Goal: Information Seeking & Learning: Compare options

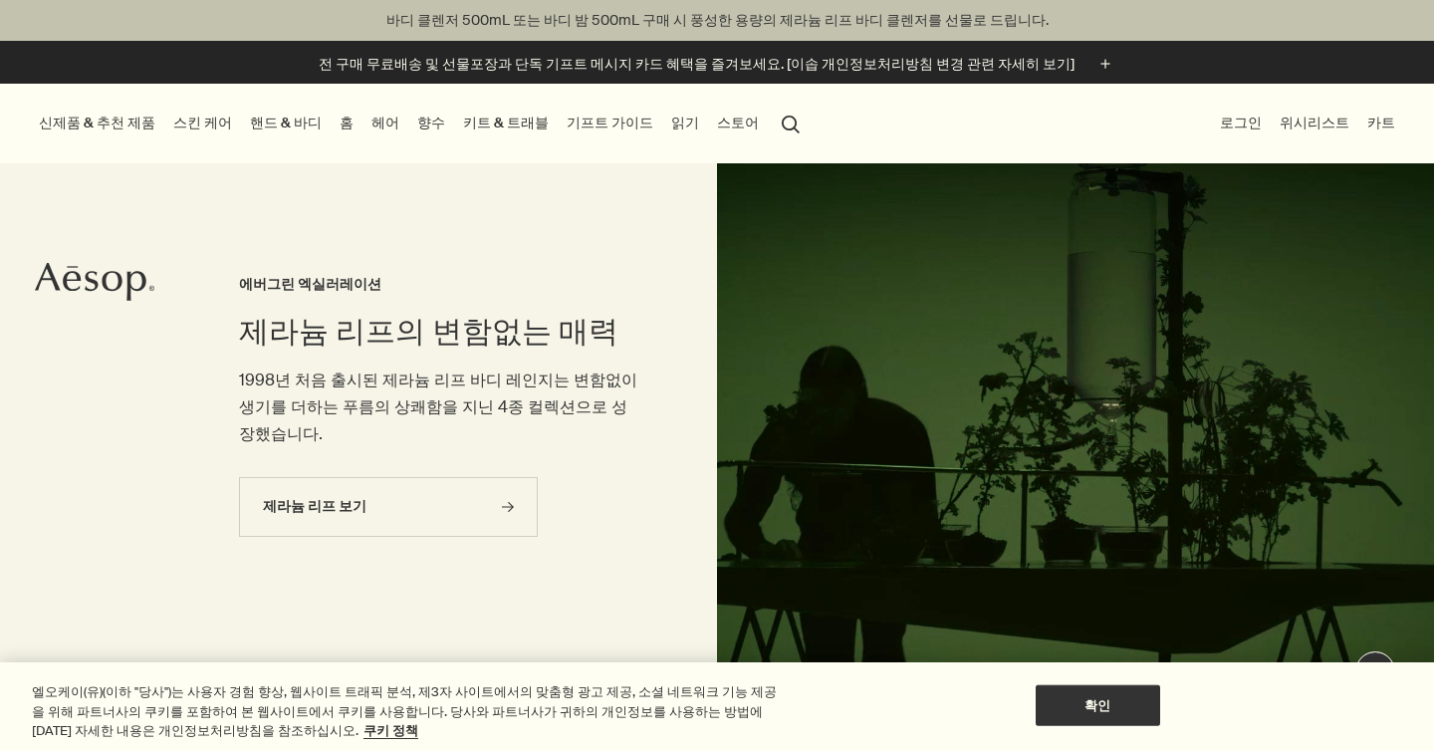
click at [413, 118] on link "향수" at bounding box center [431, 123] width 36 height 27
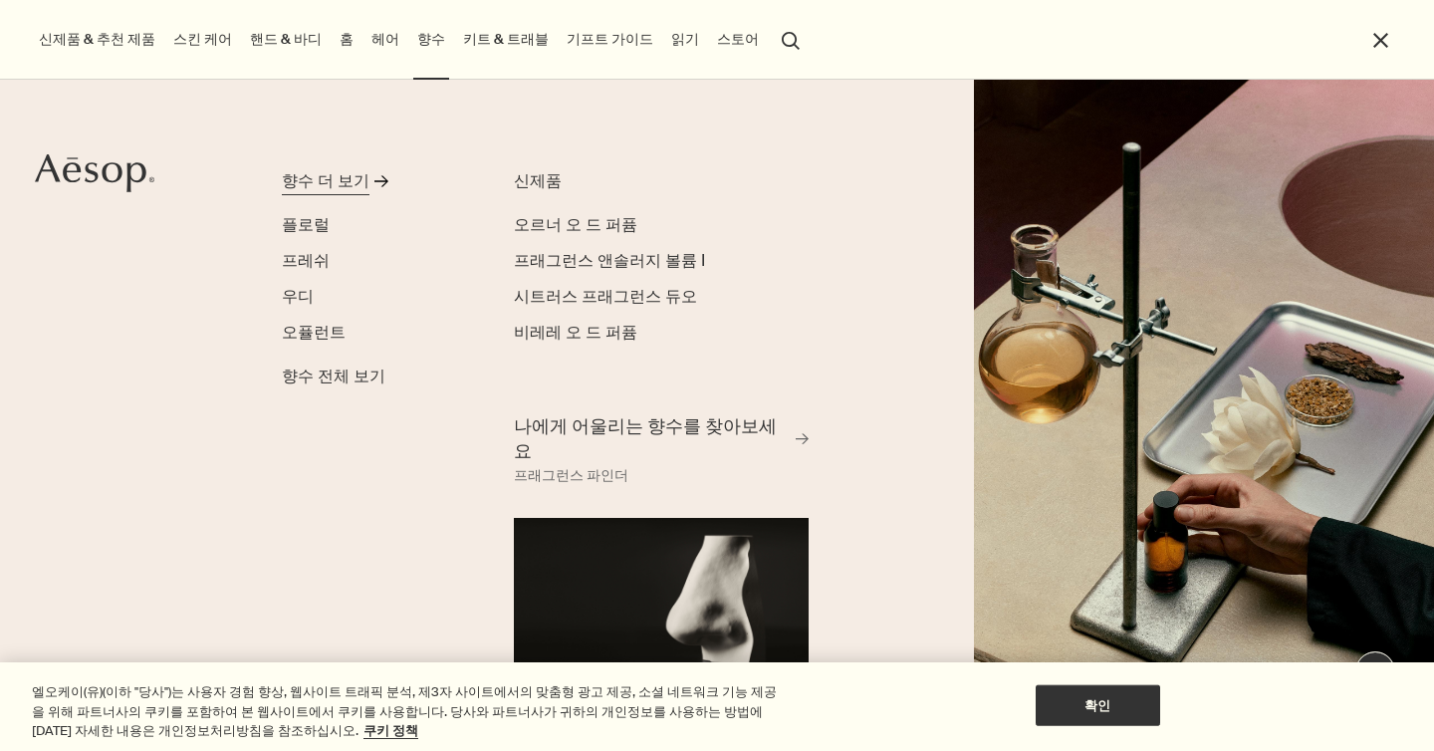
click at [369, 171] on link "향수 더 보기 rightArrow" at bounding box center [376, 185] width 188 height 32
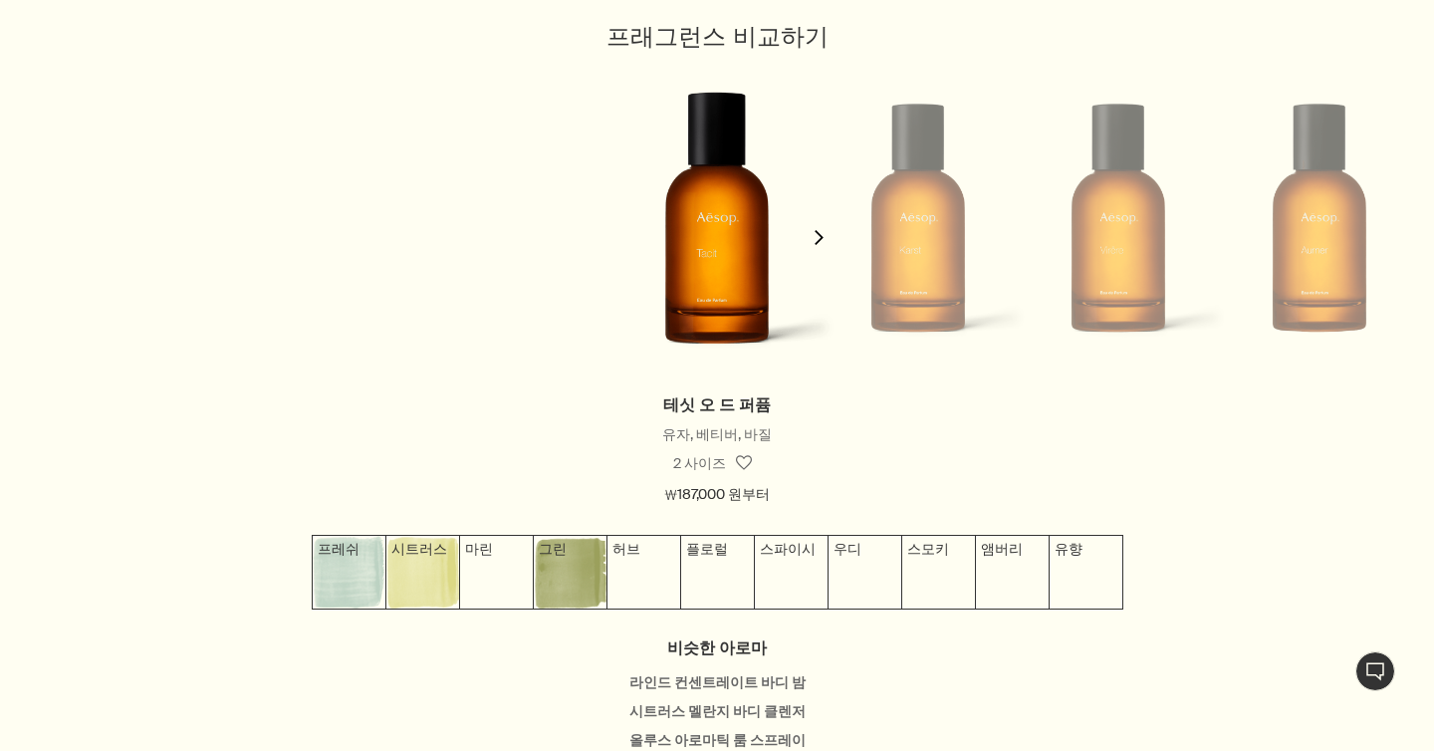
scroll to position [1871, 0]
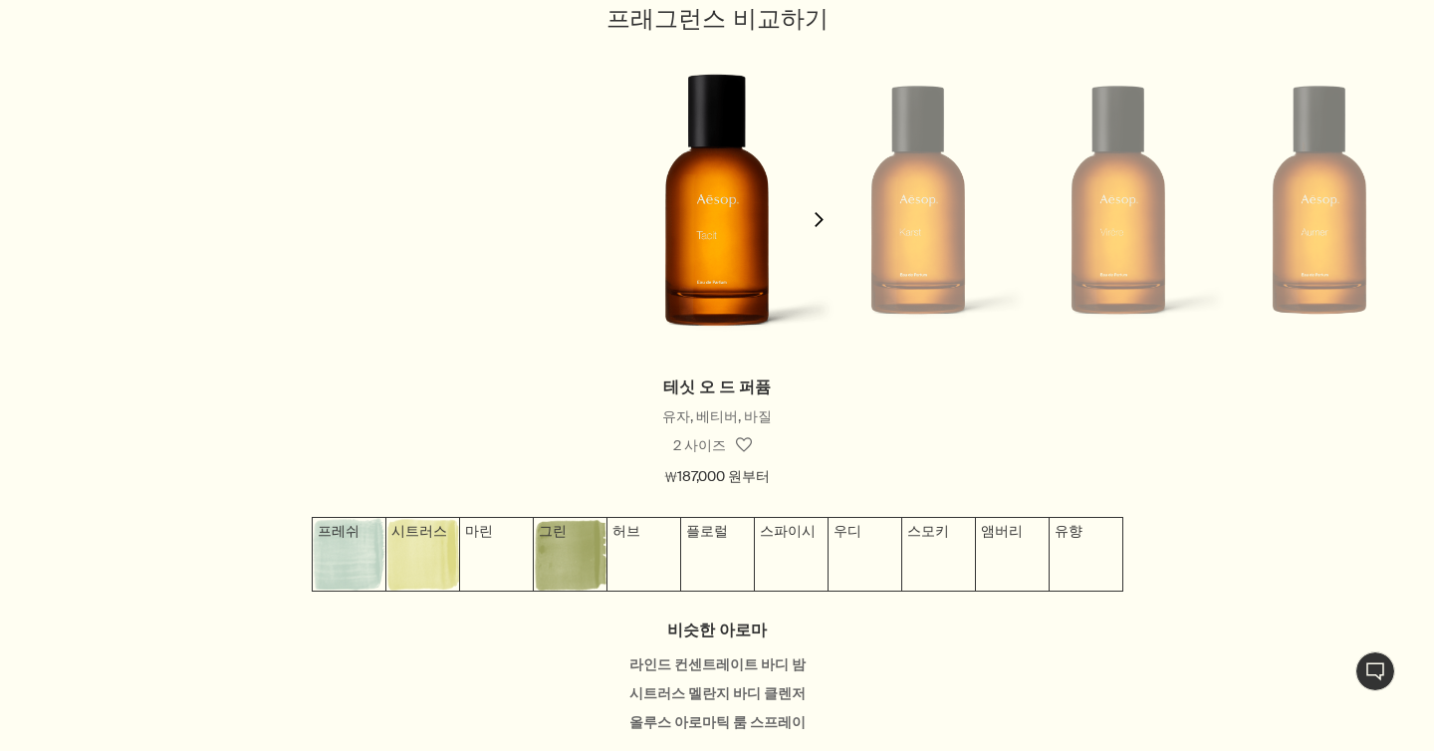
click at [818, 215] on polygon "button" at bounding box center [819, 219] width 9 height 15
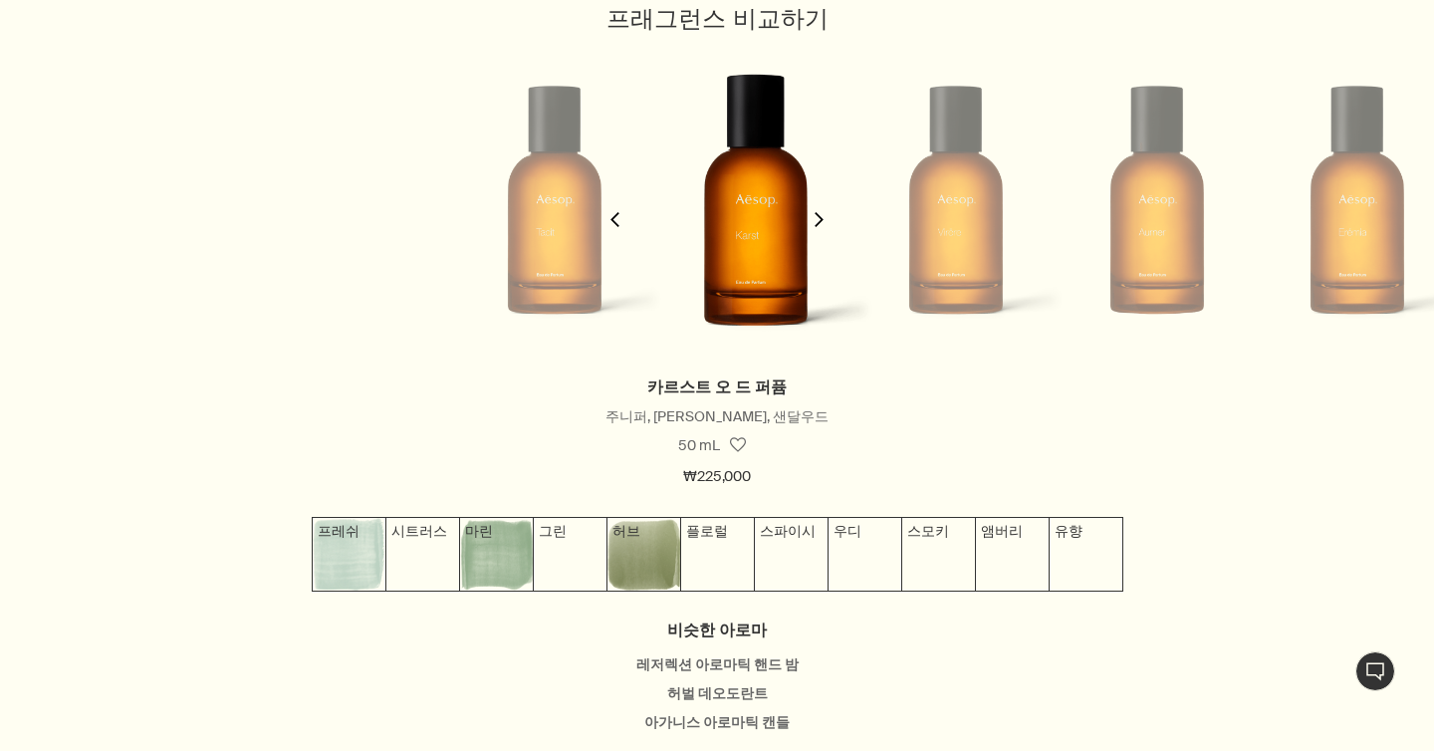
scroll to position [0, 200]
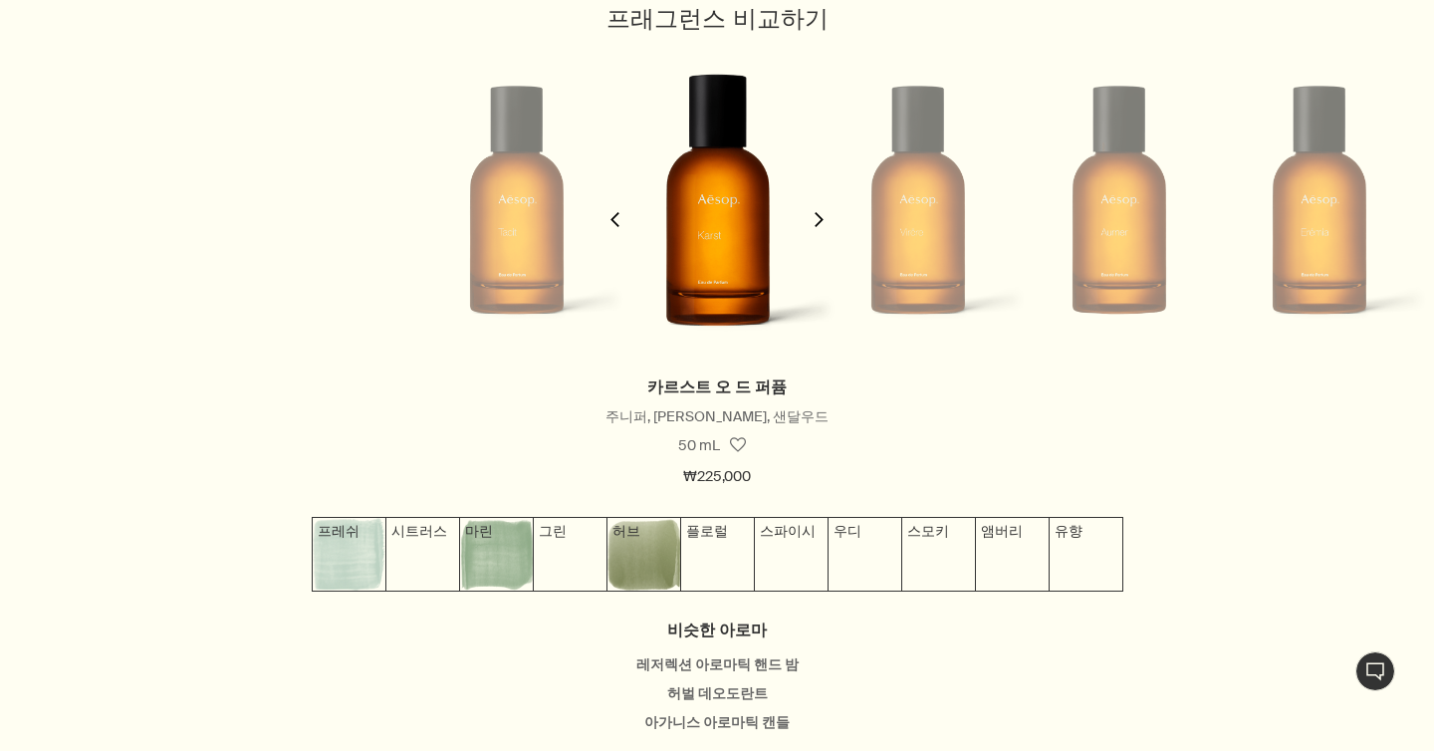
click at [818, 215] on polygon "button" at bounding box center [819, 219] width 9 height 15
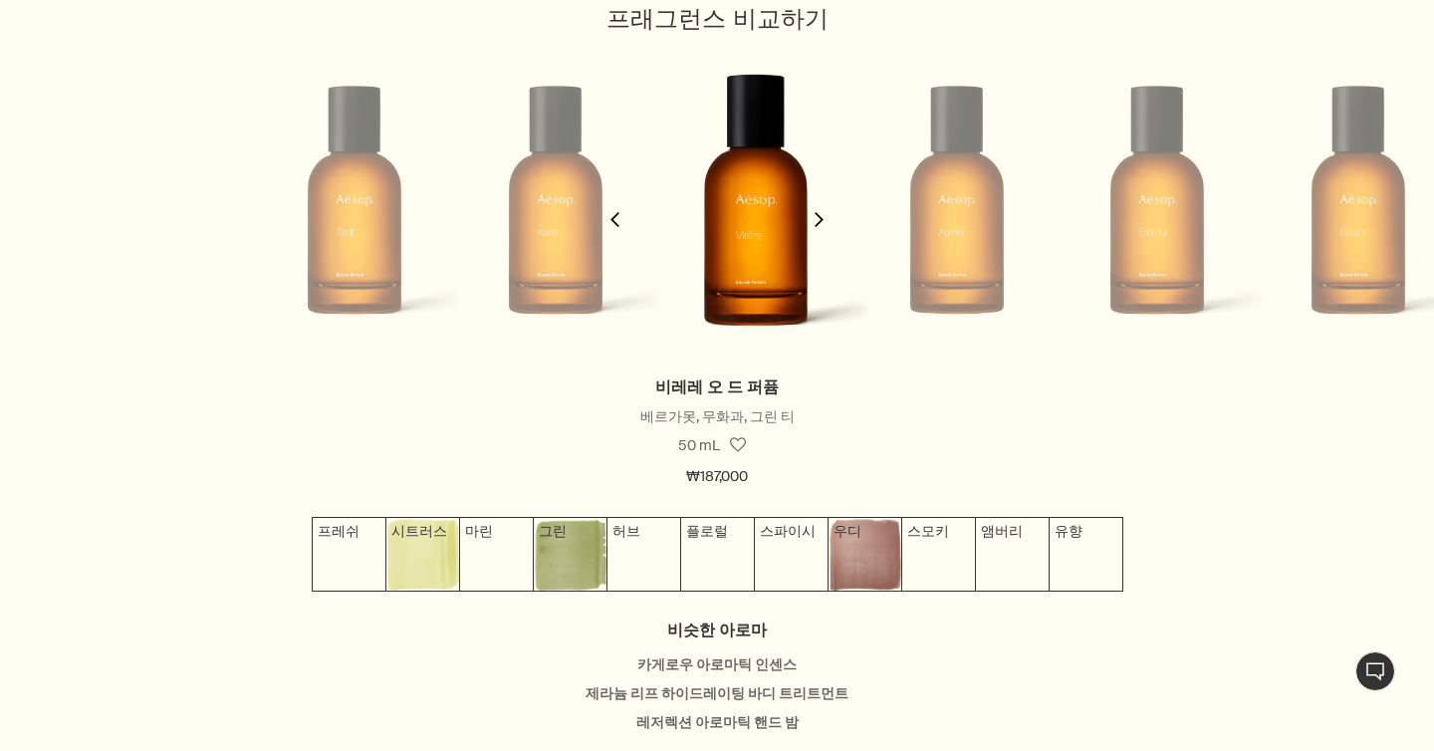
scroll to position [0, 401]
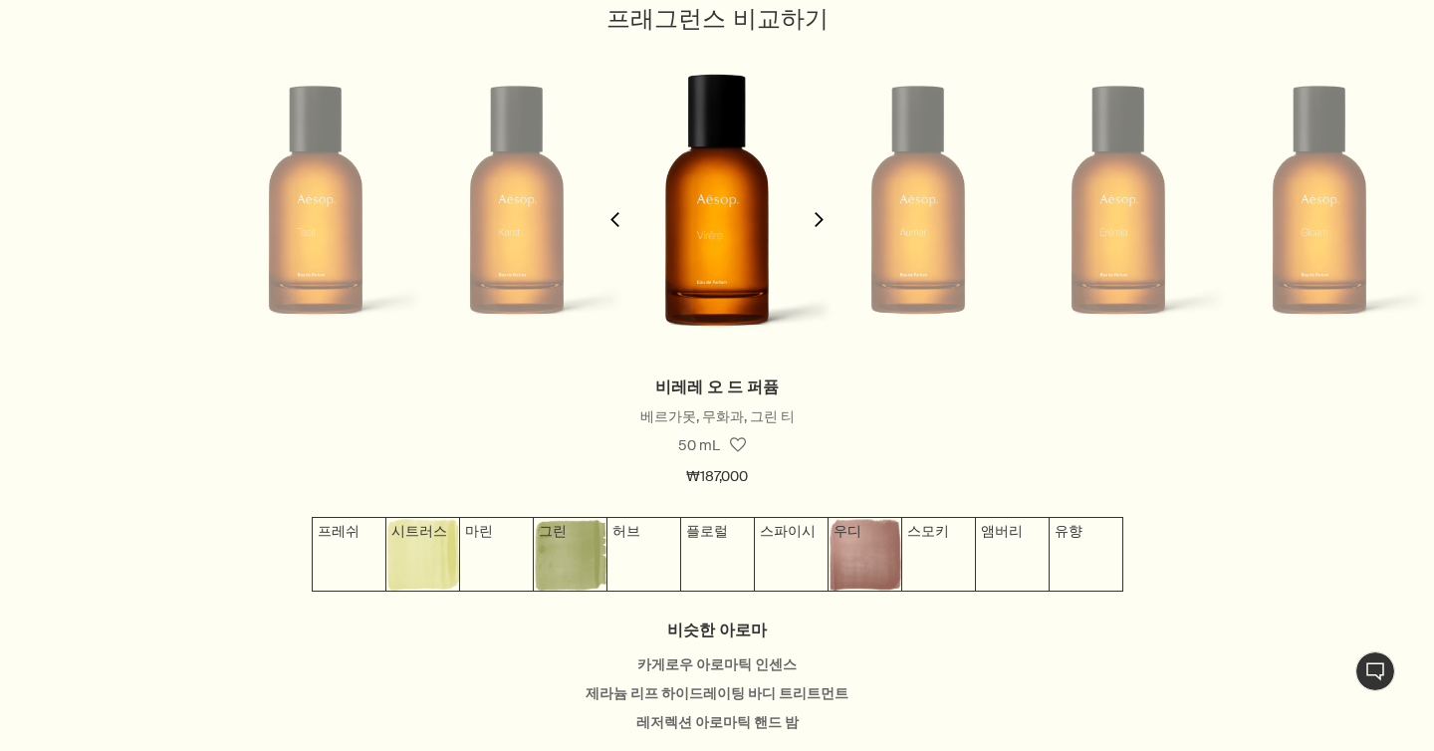
click at [818, 215] on polygon "button" at bounding box center [819, 219] width 9 height 15
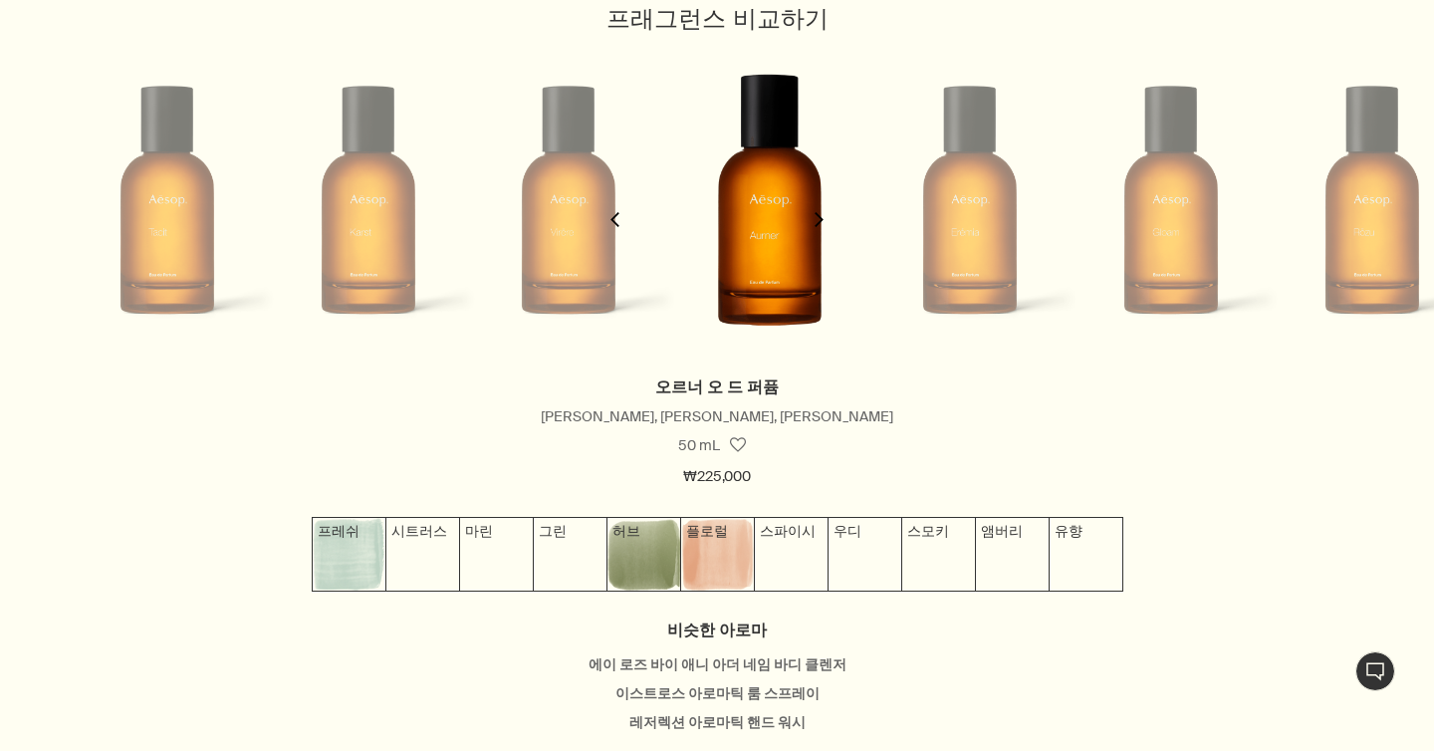
scroll to position [0, 602]
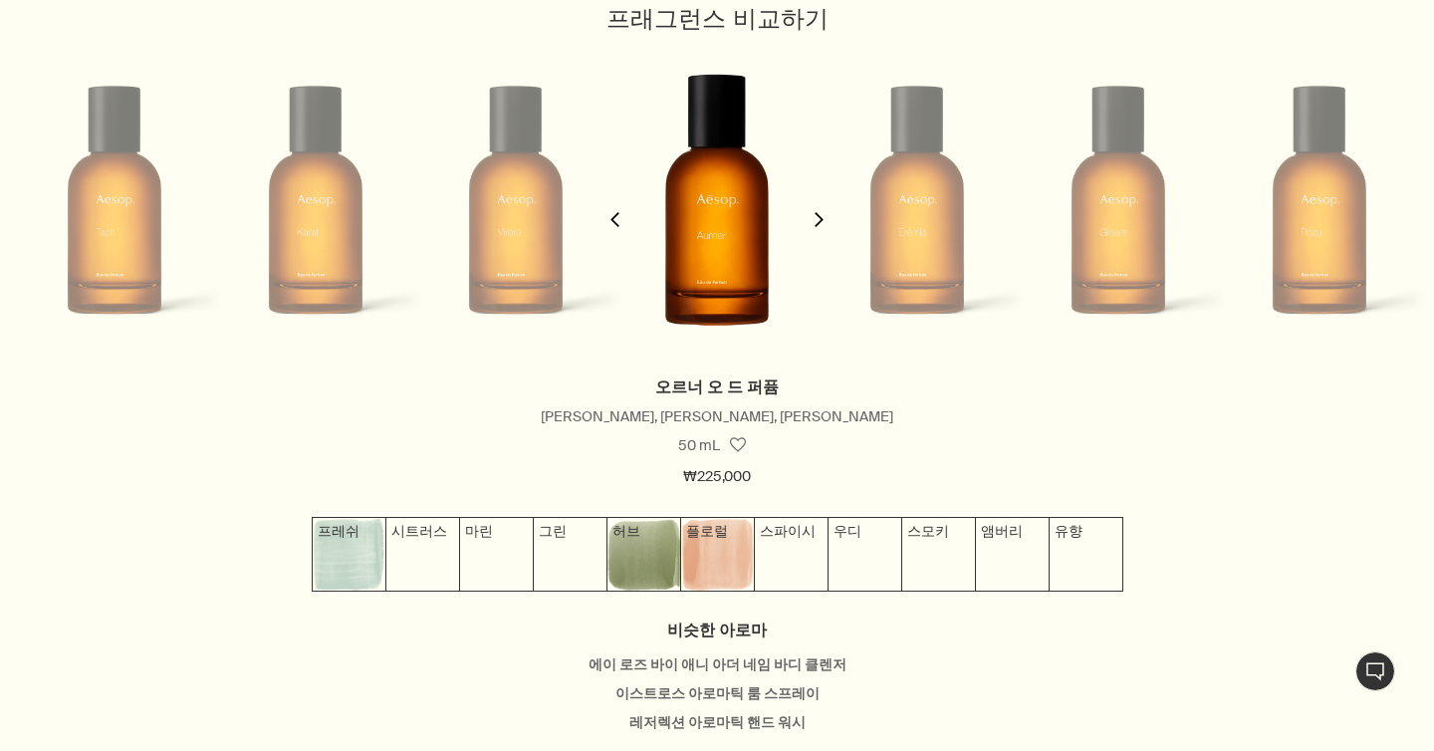
click at [823, 215] on icon "chevron" at bounding box center [819, 219] width 15 height 15
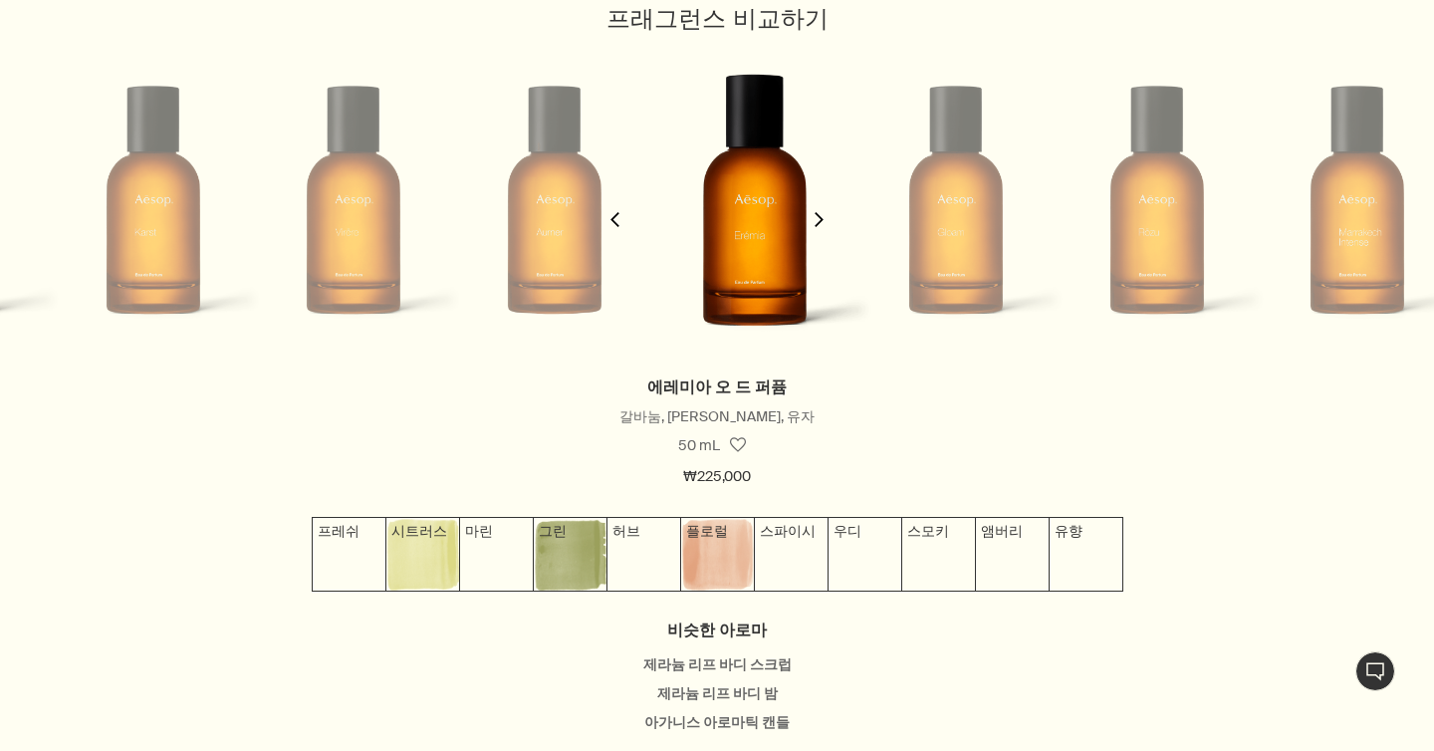
scroll to position [0, 803]
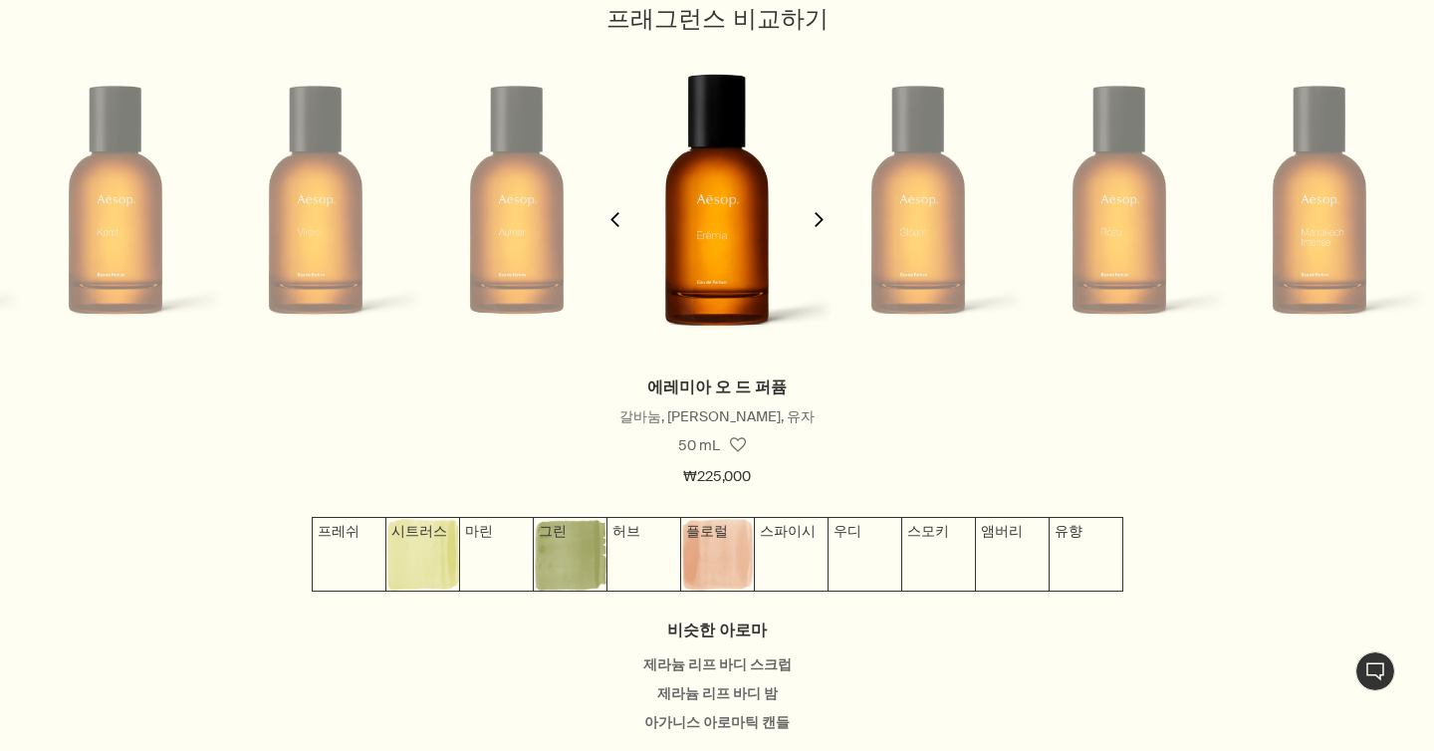
click at [823, 215] on icon "chevron" at bounding box center [819, 219] width 15 height 15
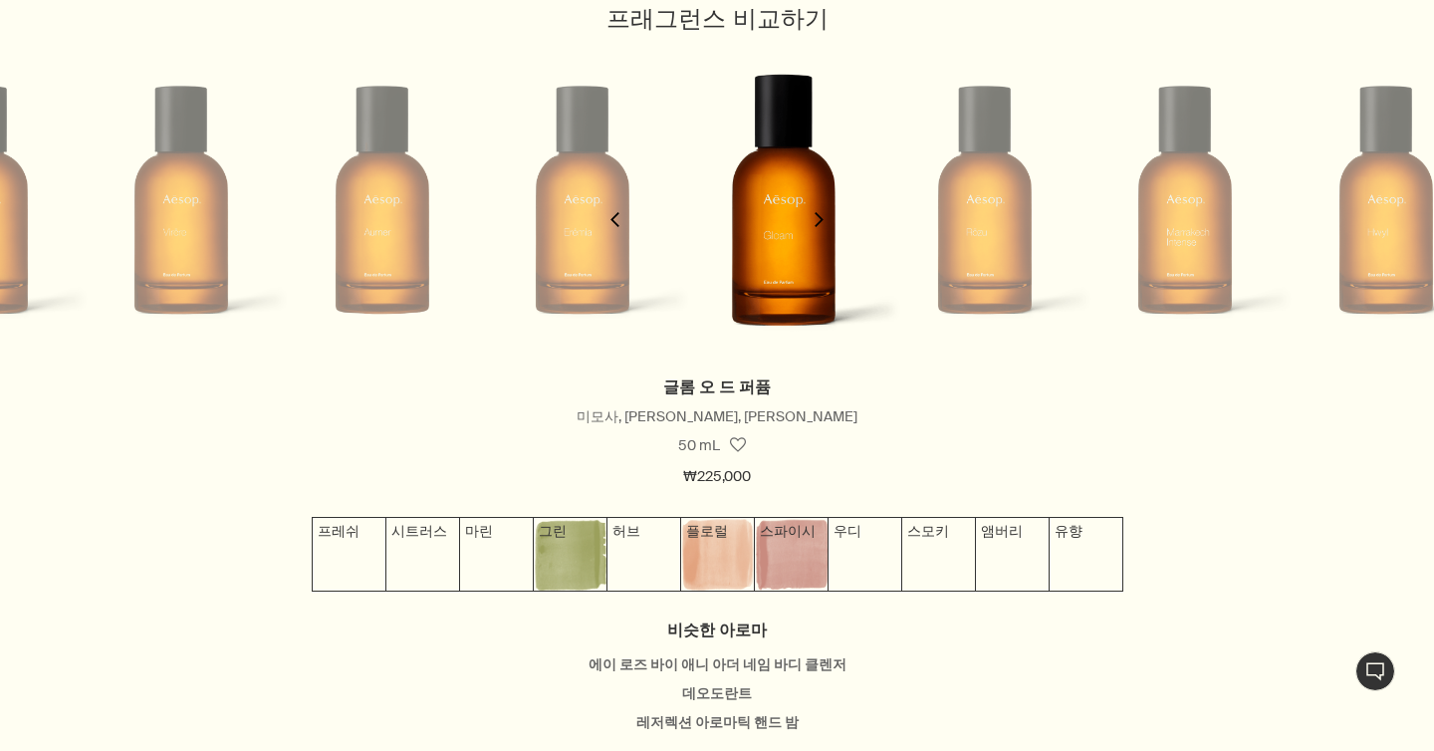
scroll to position [0, 1004]
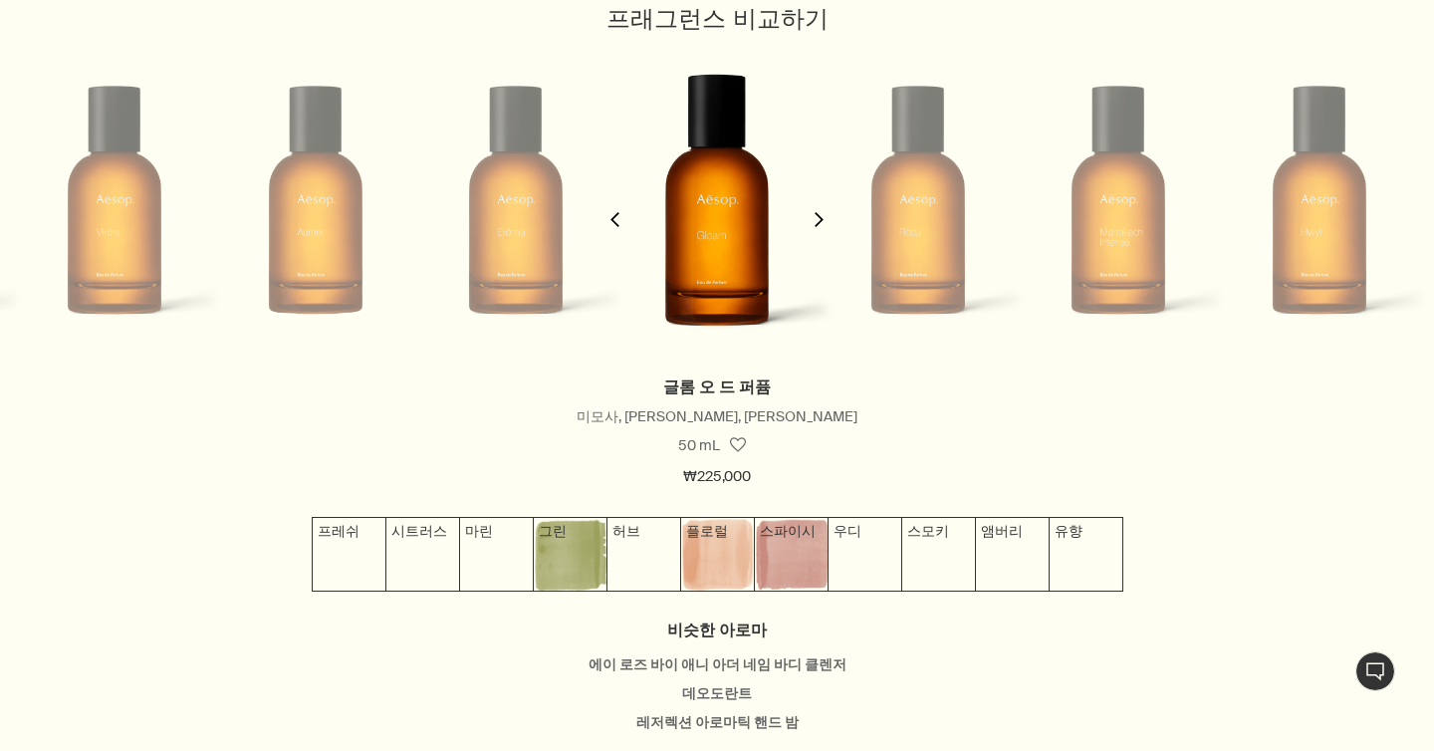
click at [823, 215] on icon "chevron" at bounding box center [819, 219] width 15 height 15
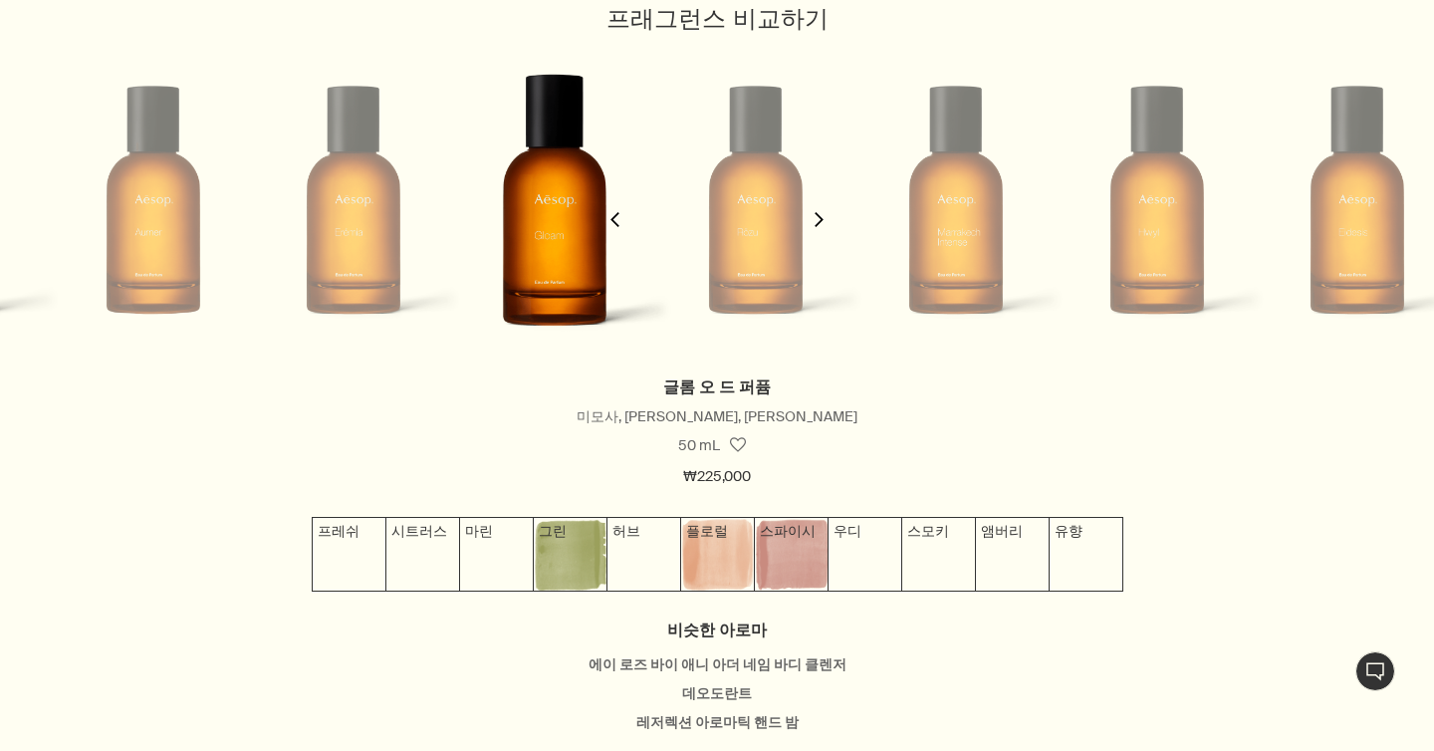
scroll to position [0, 1204]
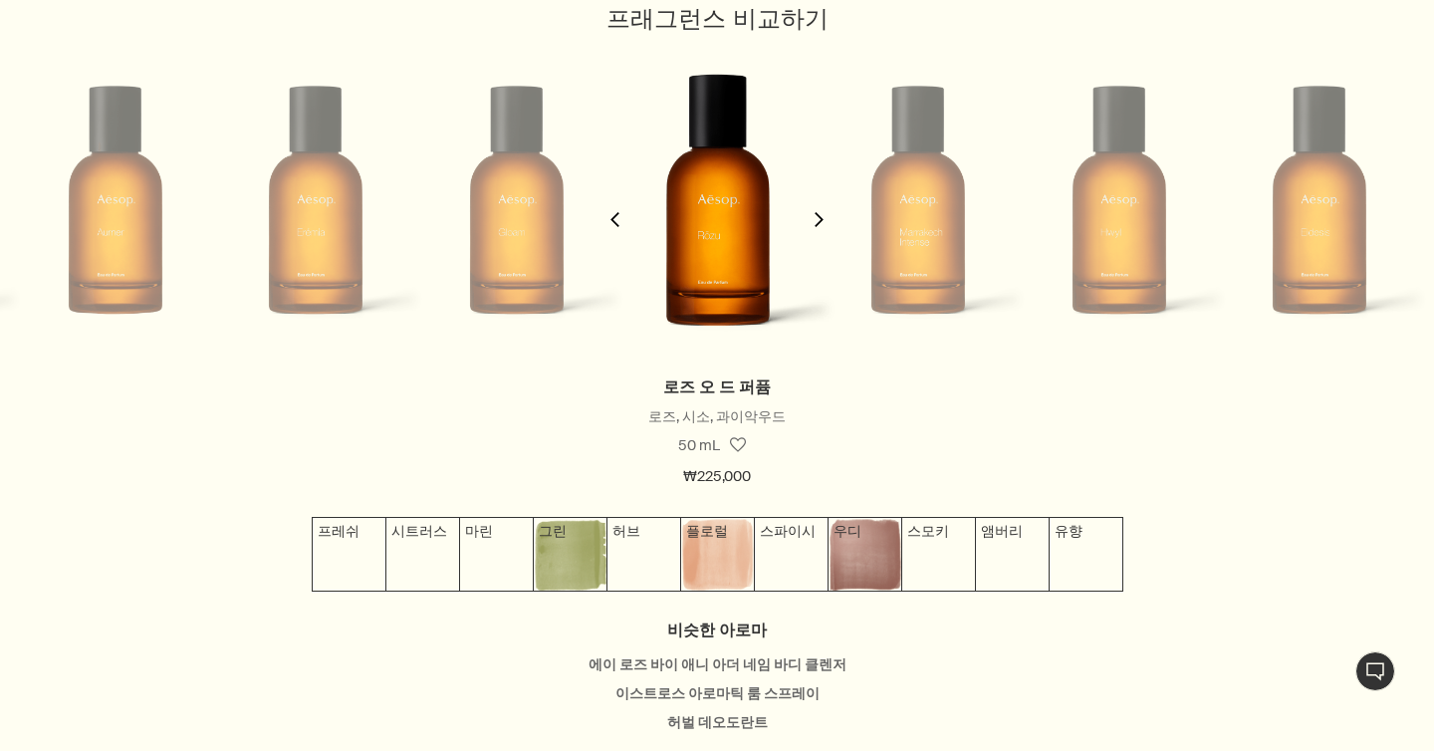
click at [823, 215] on icon "chevron" at bounding box center [819, 219] width 15 height 15
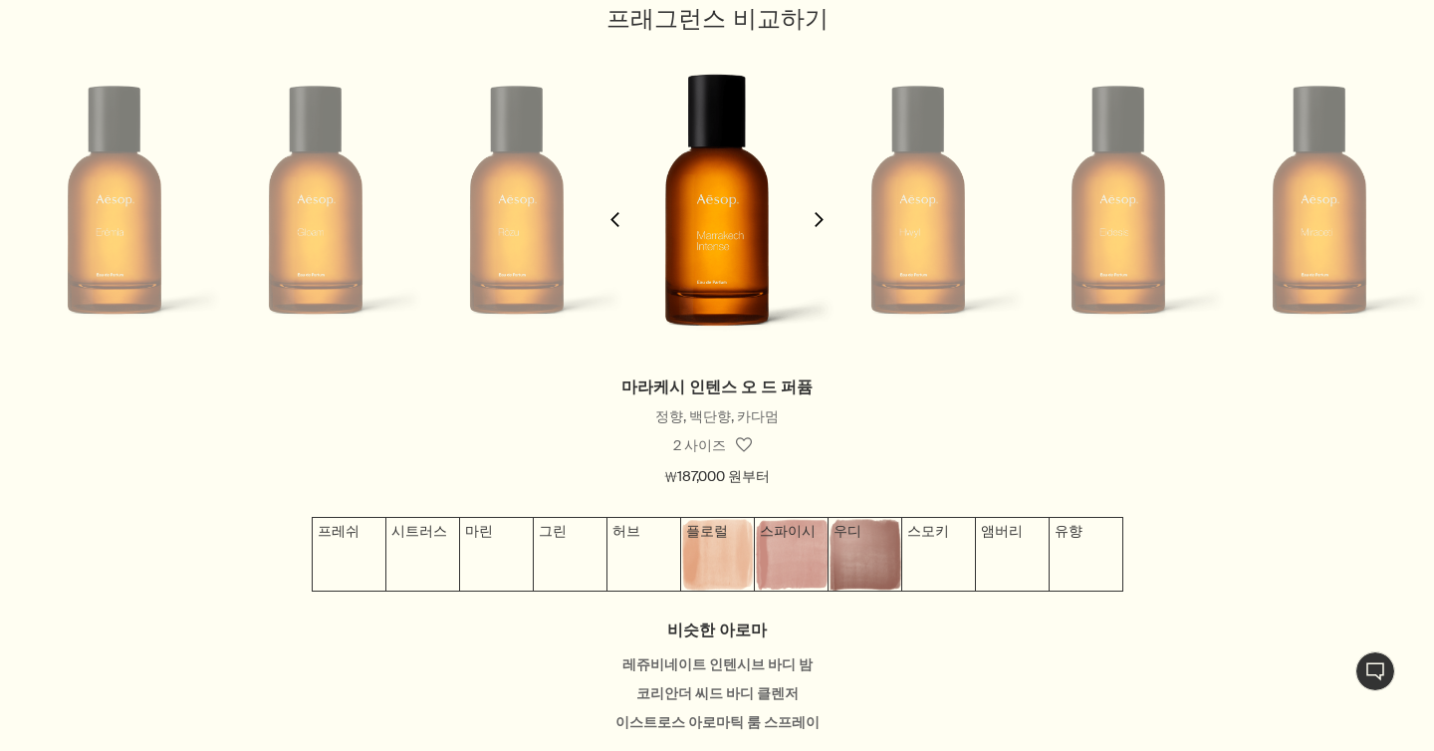
click at [823, 215] on icon "chevron" at bounding box center [819, 219] width 15 height 15
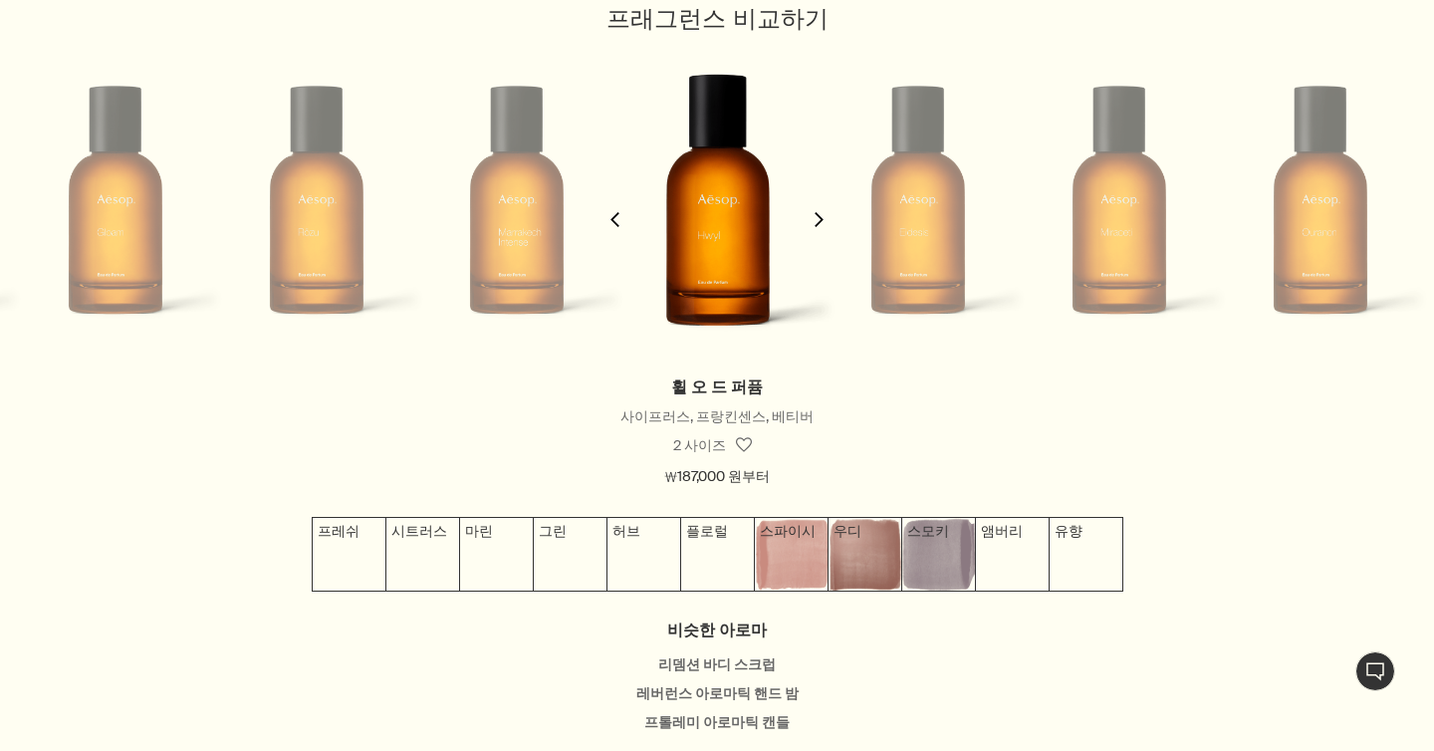
click at [823, 215] on icon "chevron" at bounding box center [819, 219] width 15 height 15
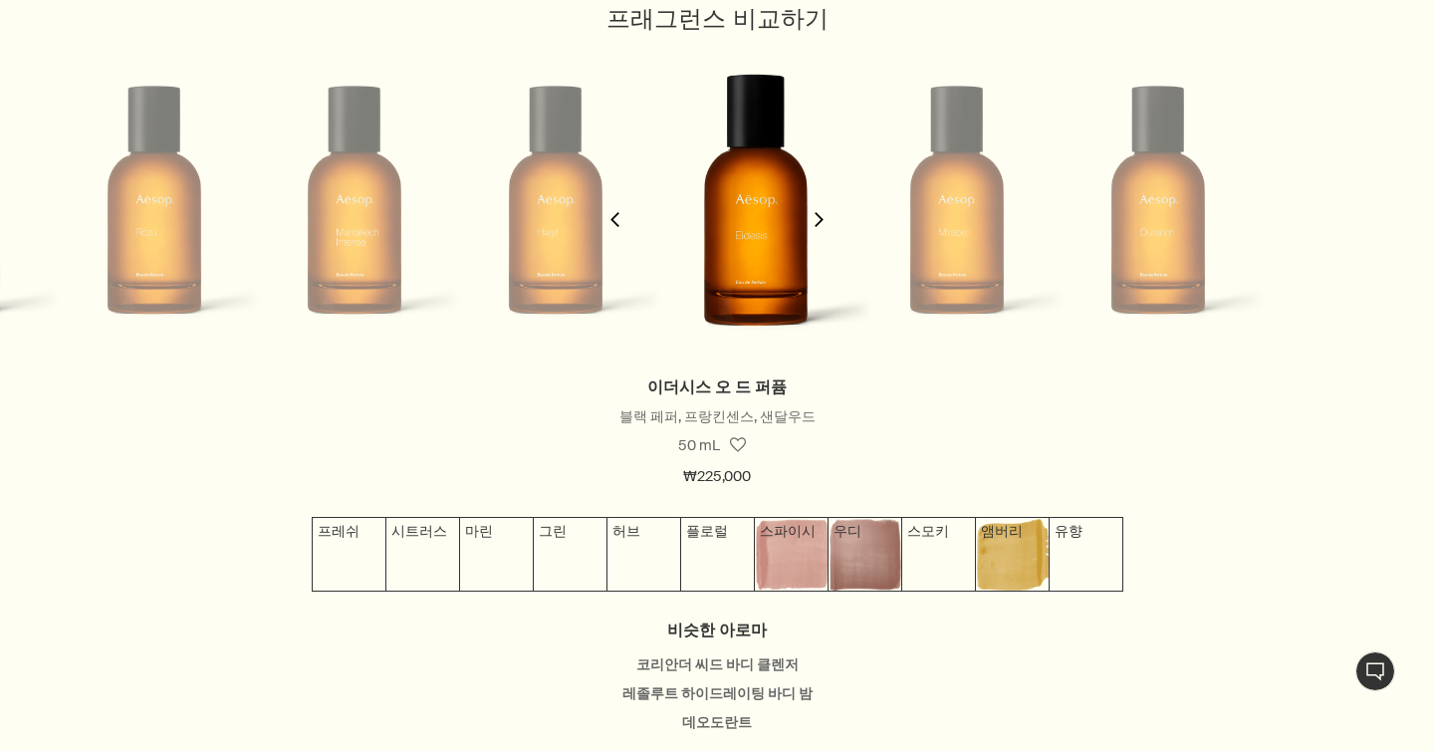
scroll to position [0, 1806]
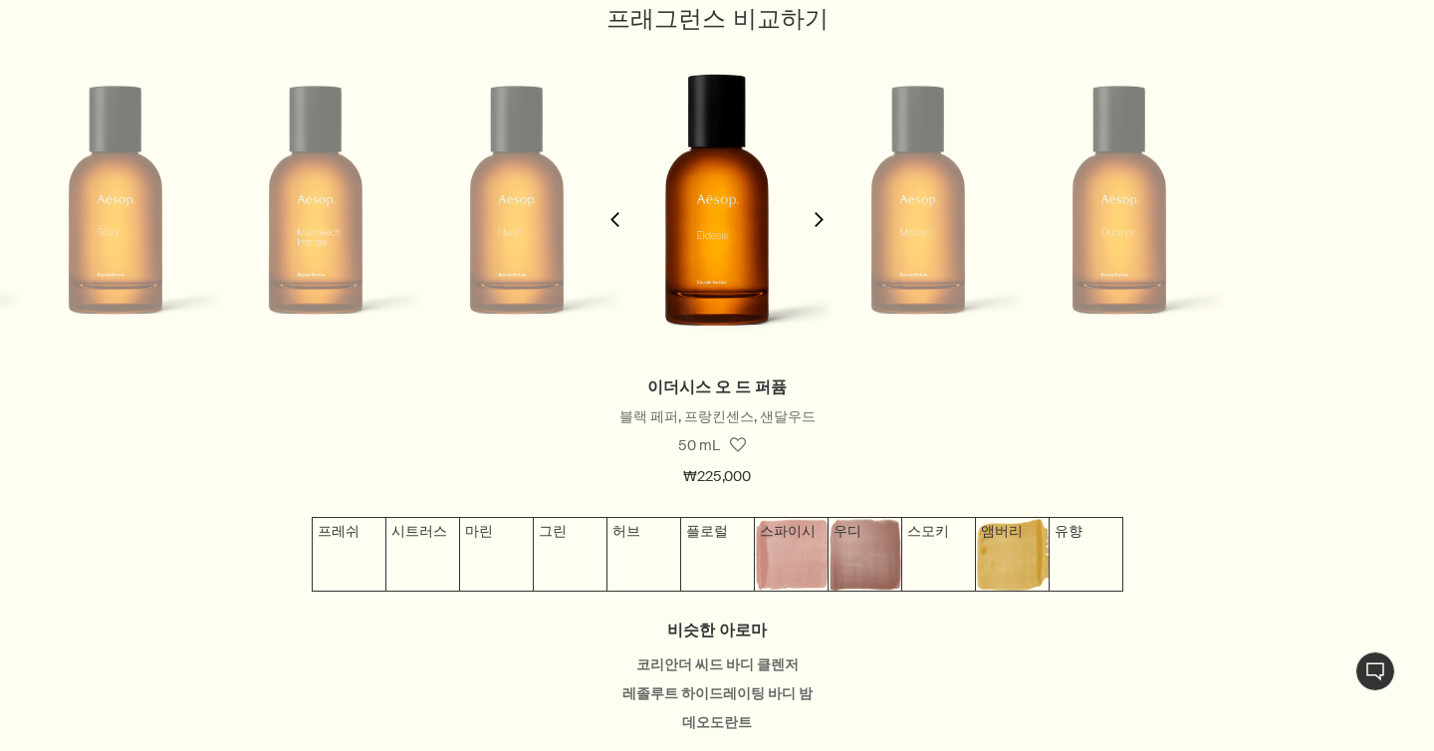
click at [823, 215] on icon "chevron" at bounding box center [819, 219] width 15 height 15
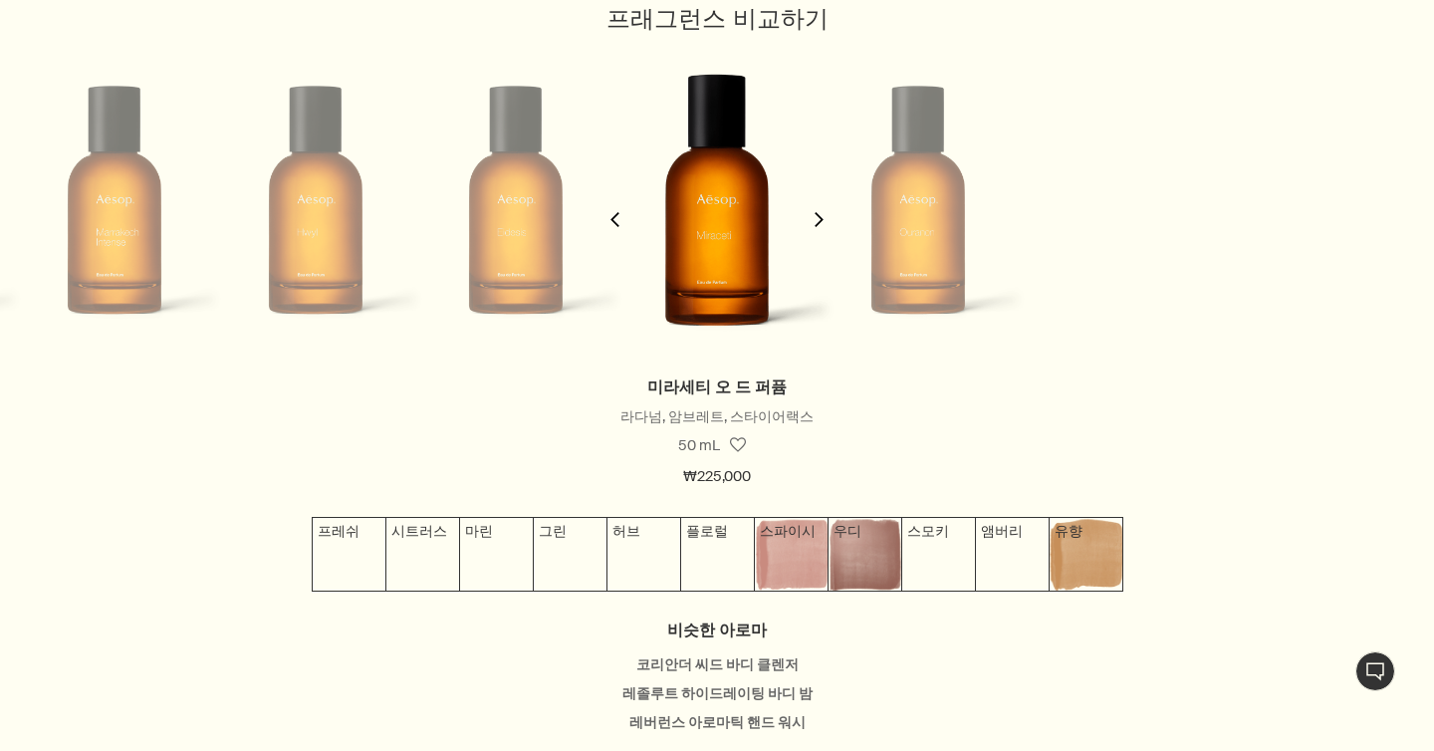
click at [823, 215] on icon "chevron" at bounding box center [819, 219] width 15 height 15
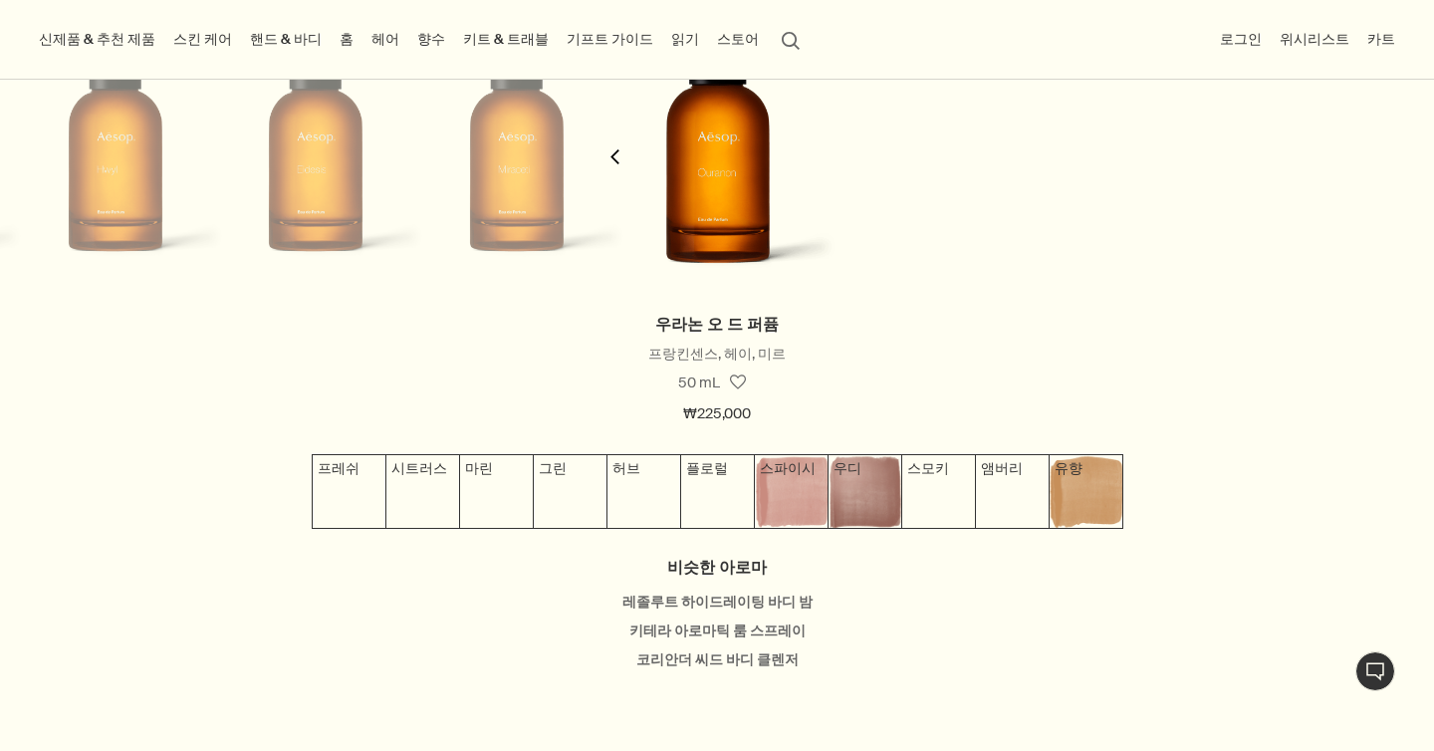
scroll to position [1793, 0]
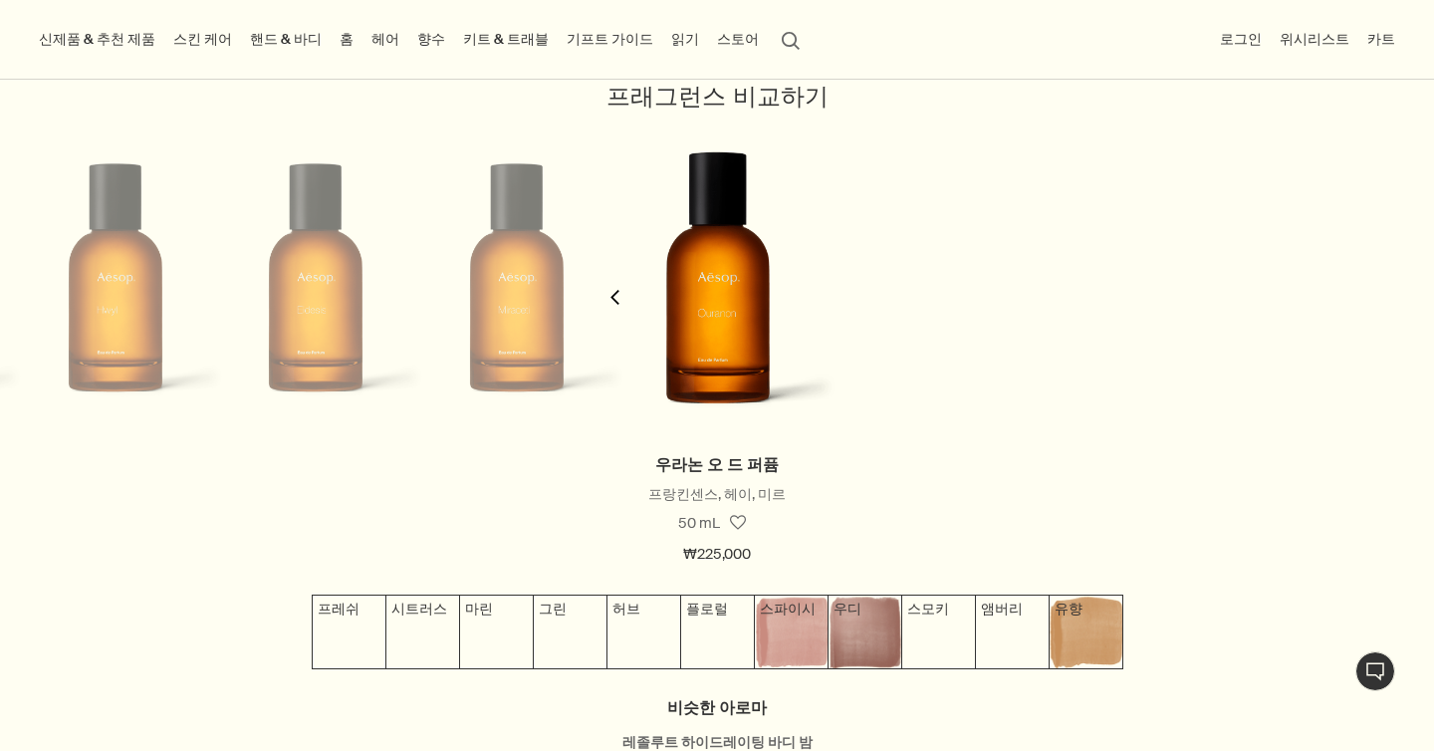
click at [146, 303] on li at bounding box center [115, 277] width 201 height 318
click at [612, 288] on button "chevron" at bounding box center [615, 284] width 40 height 333
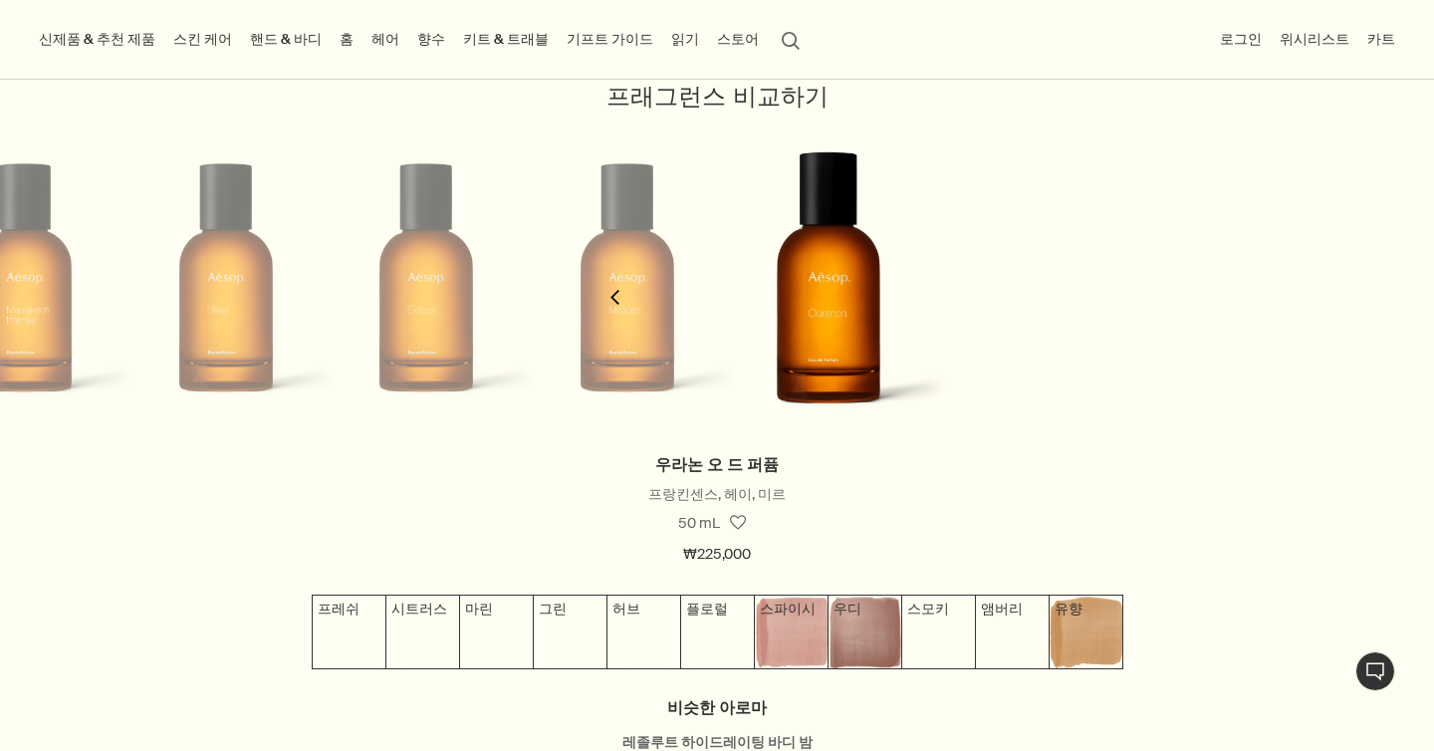
click at [612, 288] on button "chevron" at bounding box center [615, 284] width 40 height 333
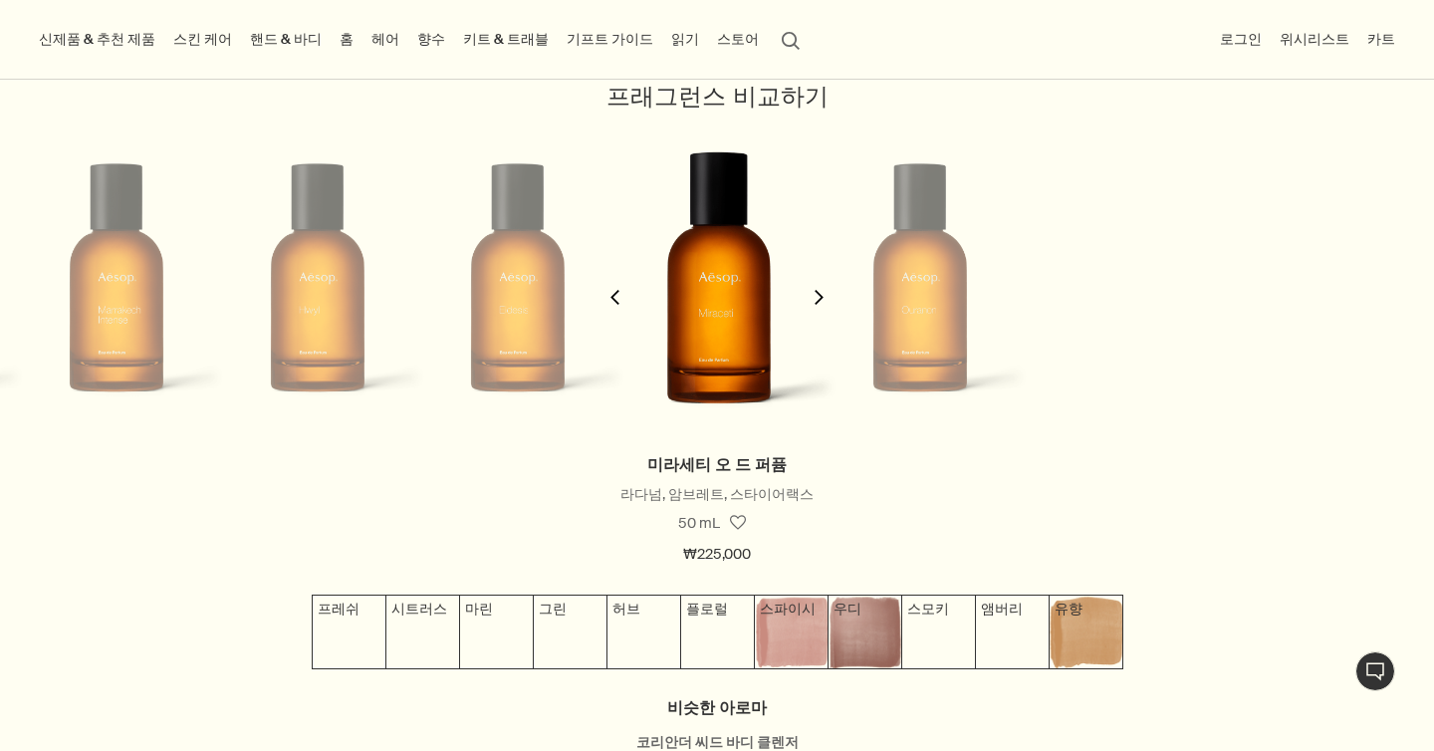
click at [612, 288] on button "chevron" at bounding box center [615, 284] width 40 height 333
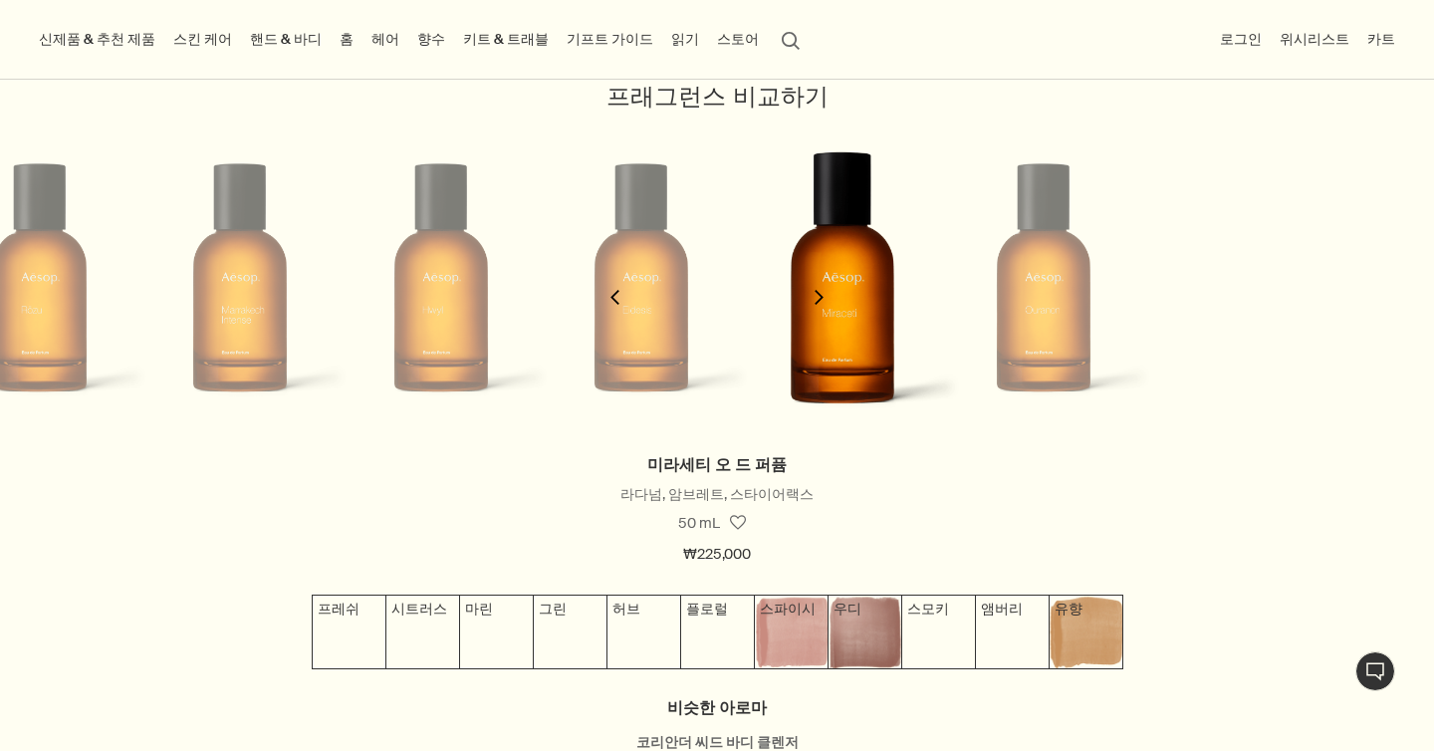
click at [612, 288] on button "chevron" at bounding box center [615, 284] width 40 height 333
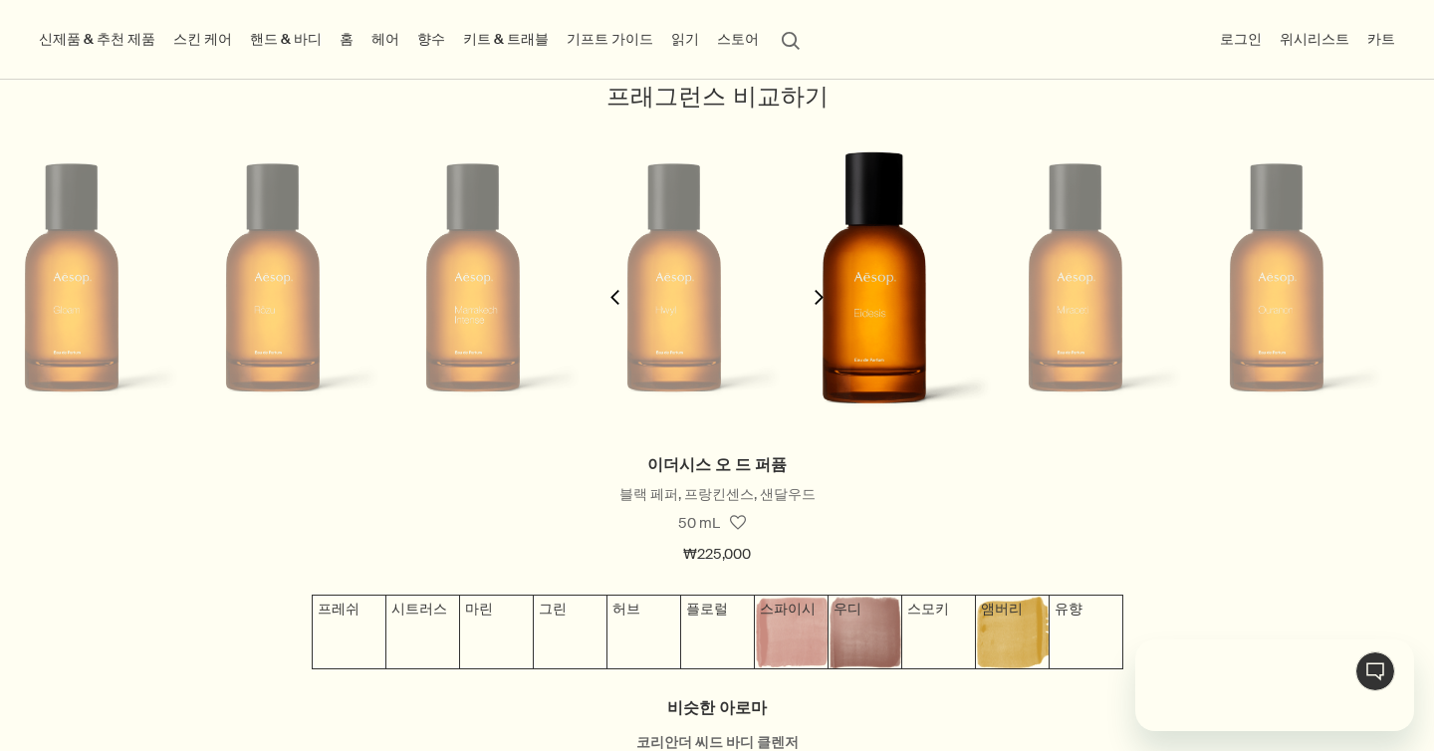
scroll to position [0, 0]
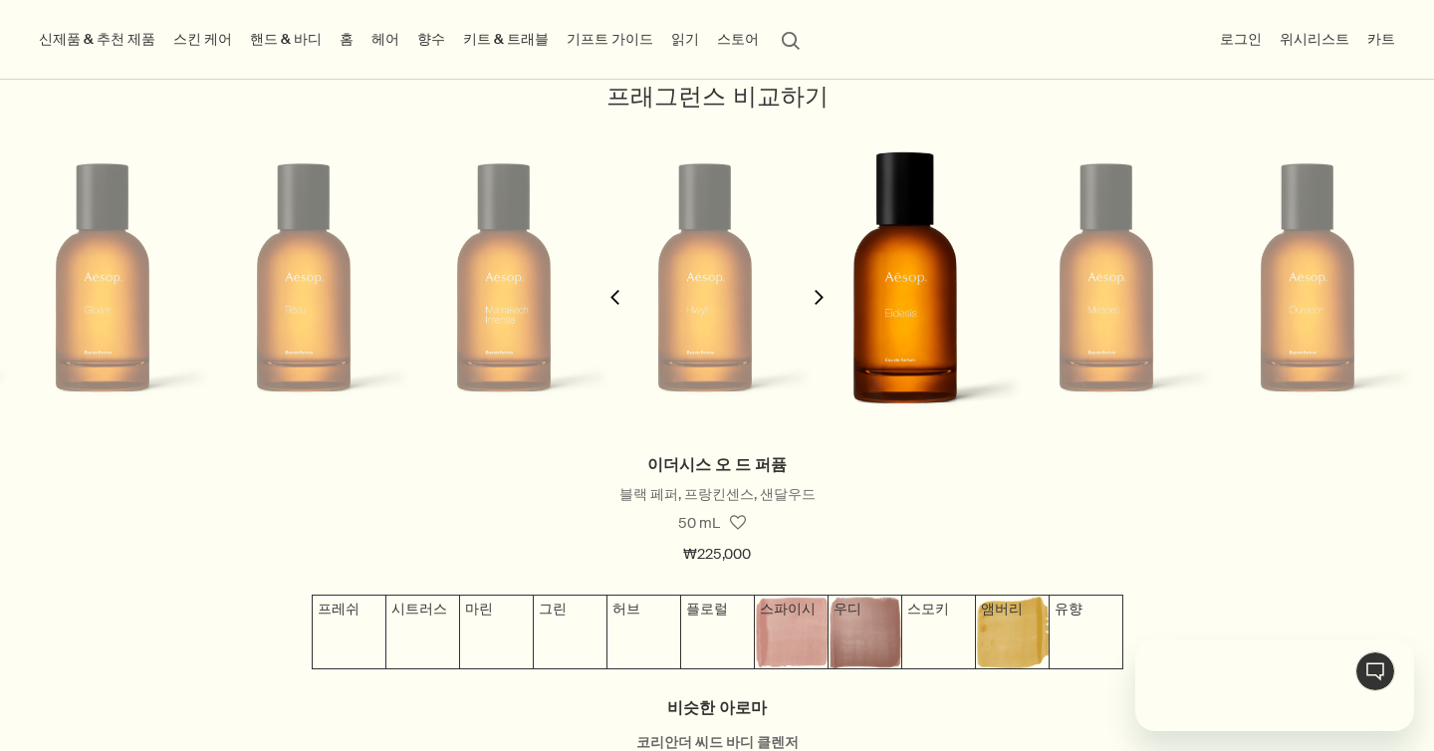
click at [612, 288] on button "chevron" at bounding box center [615, 284] width 40 height 333
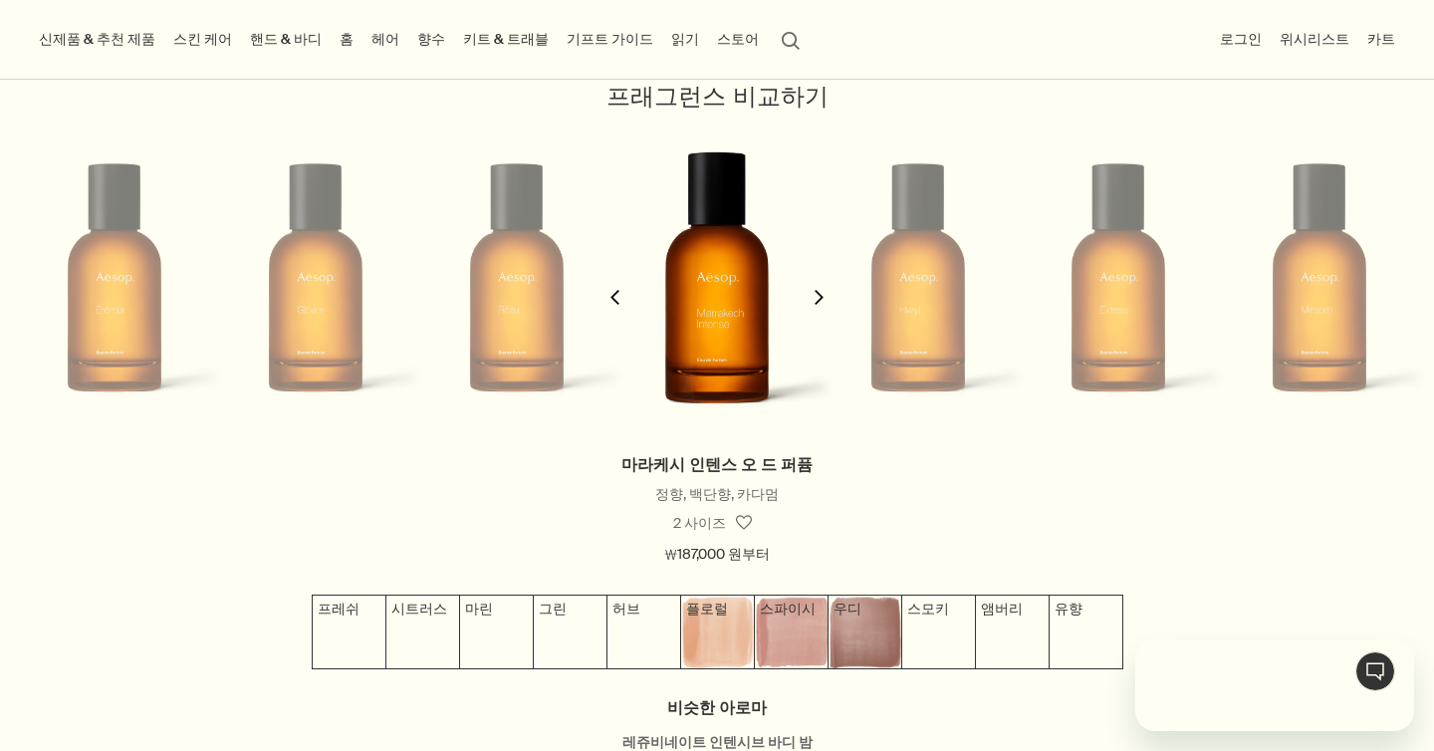
click at [612, 288] on button "chevron" at bounding box center [615, 284] width 40 height 333
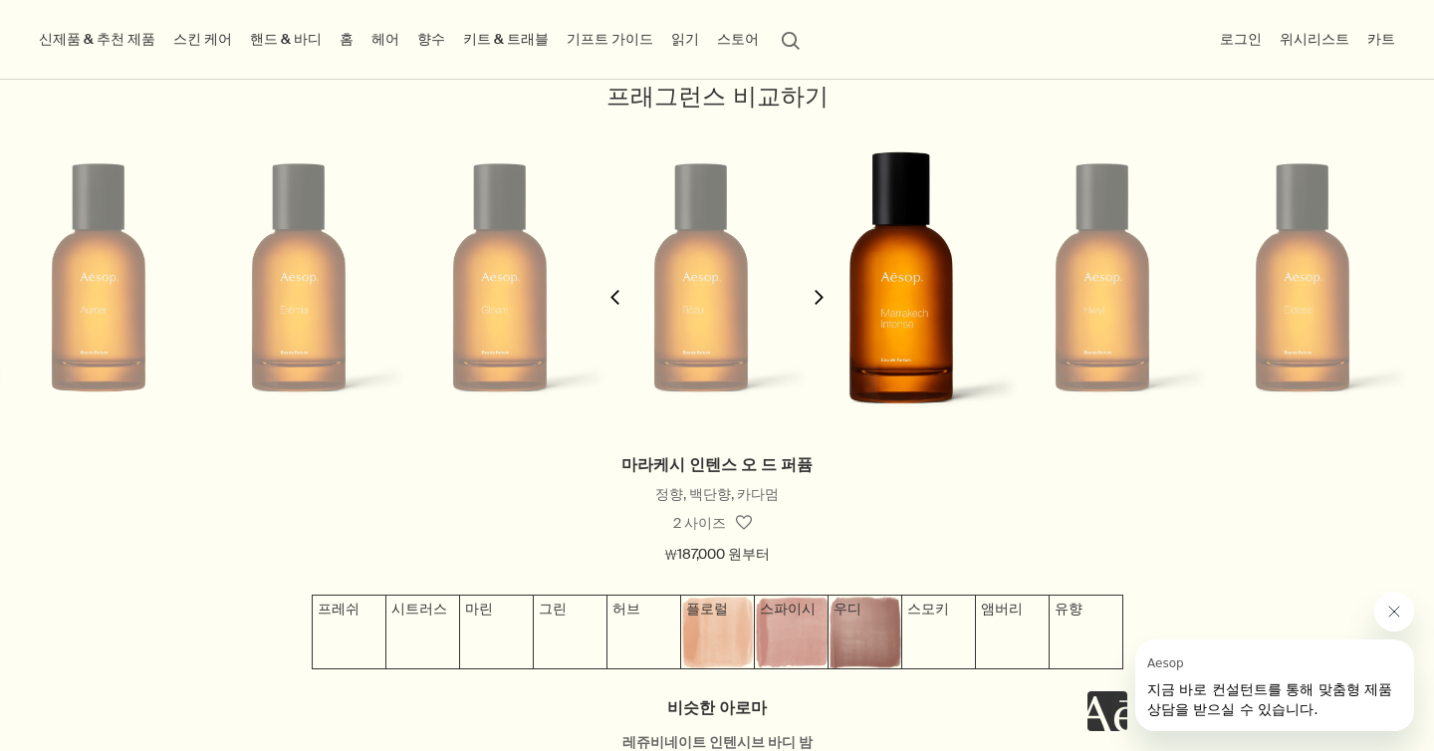
click at [612, 288] on button "chevron" at bounding box center [615, 284] width 40 height 333
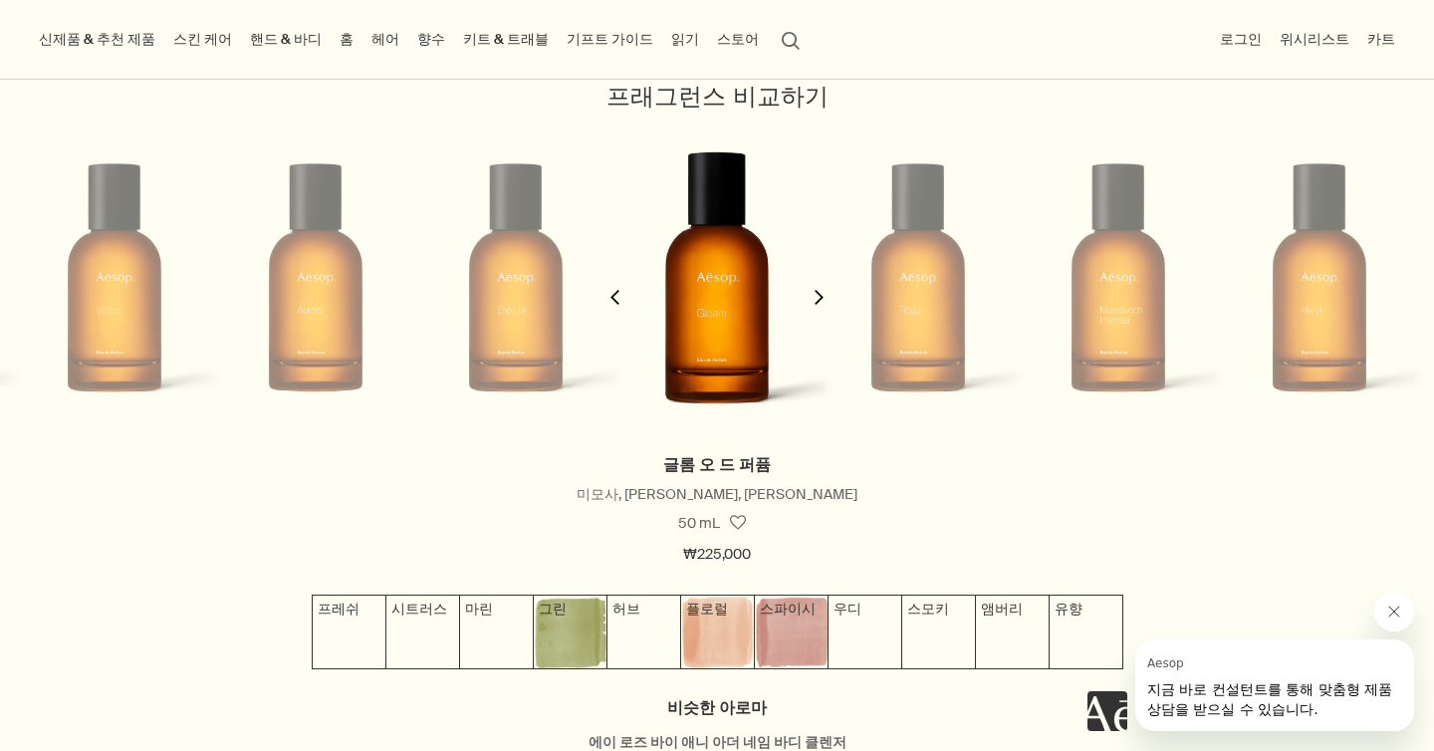
click at [612, 288] on button "chevron" at bounding box center [615, 284] width 40 height 333
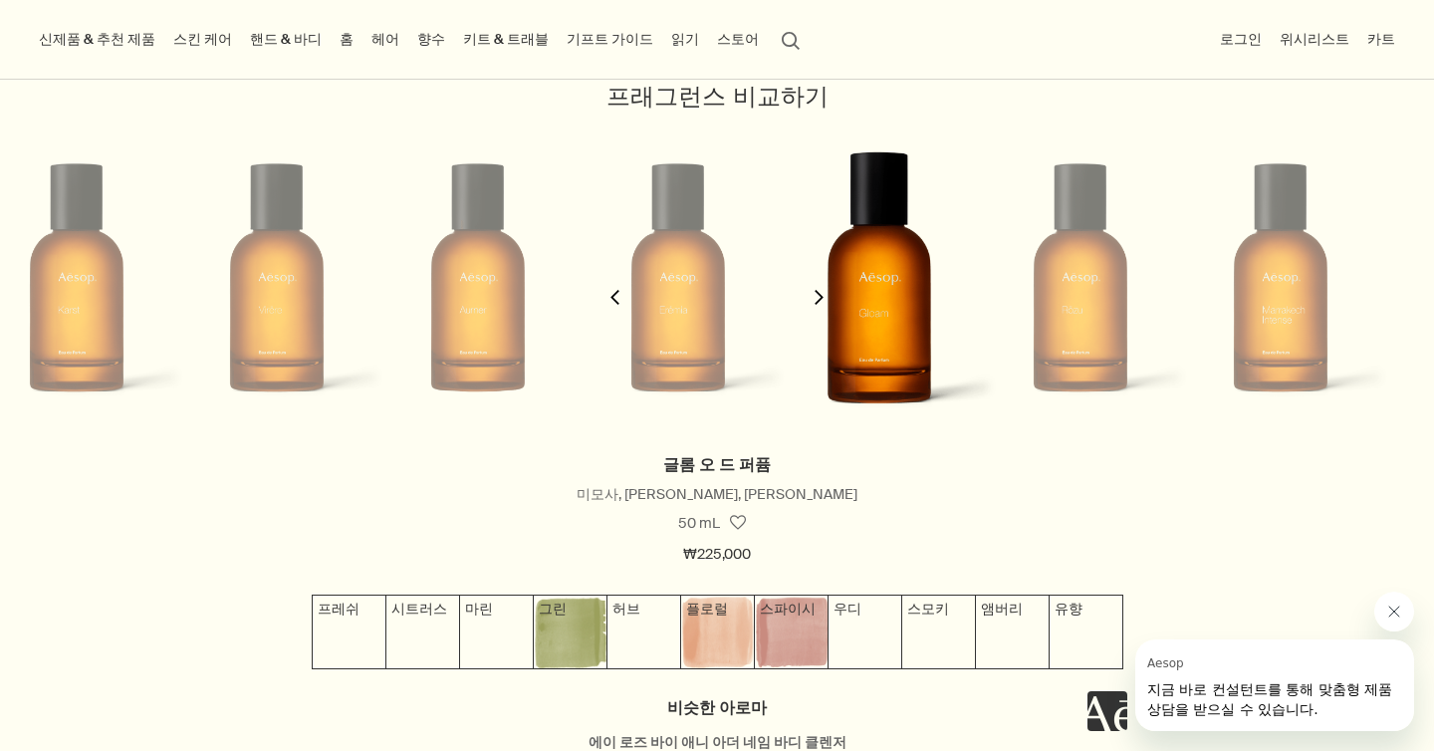
scroll to position [0, 803]
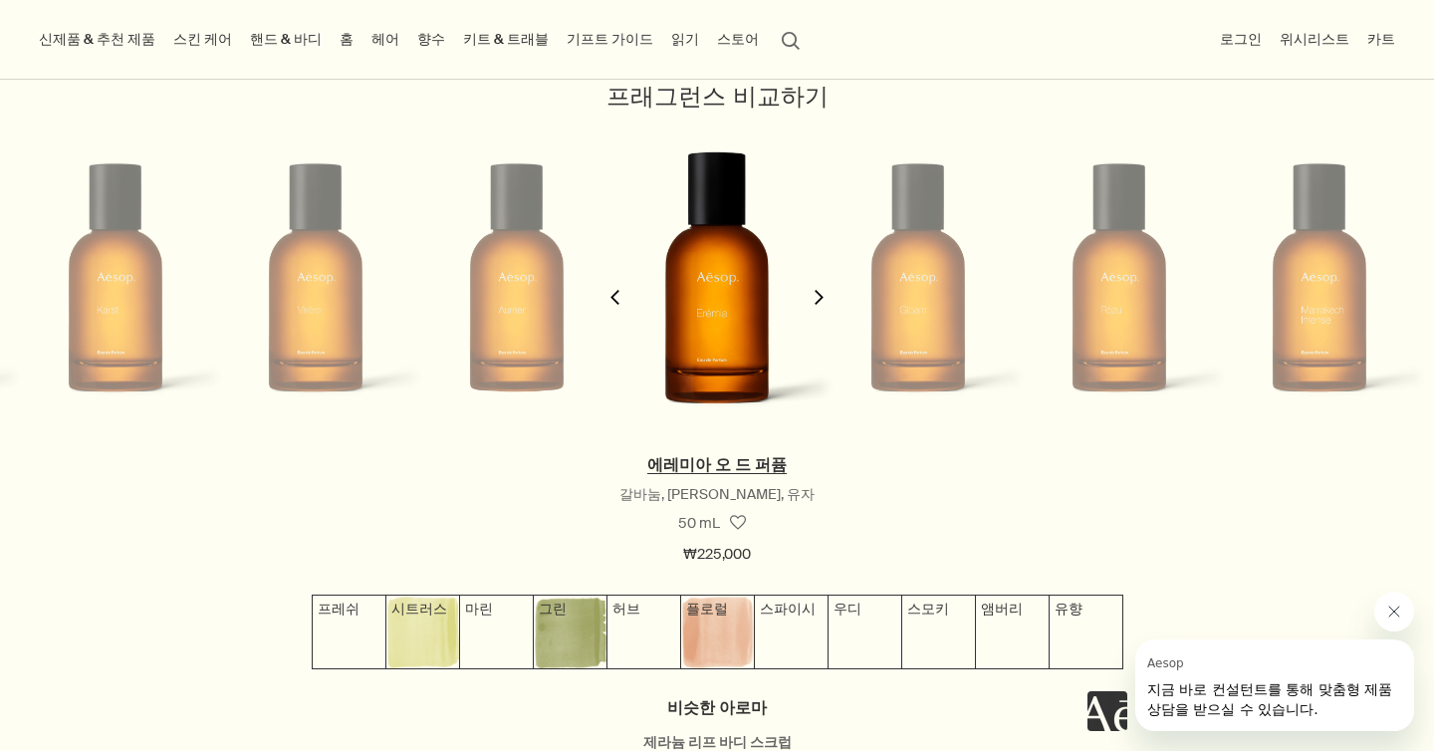
click at [659, 461] on link "에레미아 오 드 퍼퓸" at bounding box center [716, 464] width 139 height 21
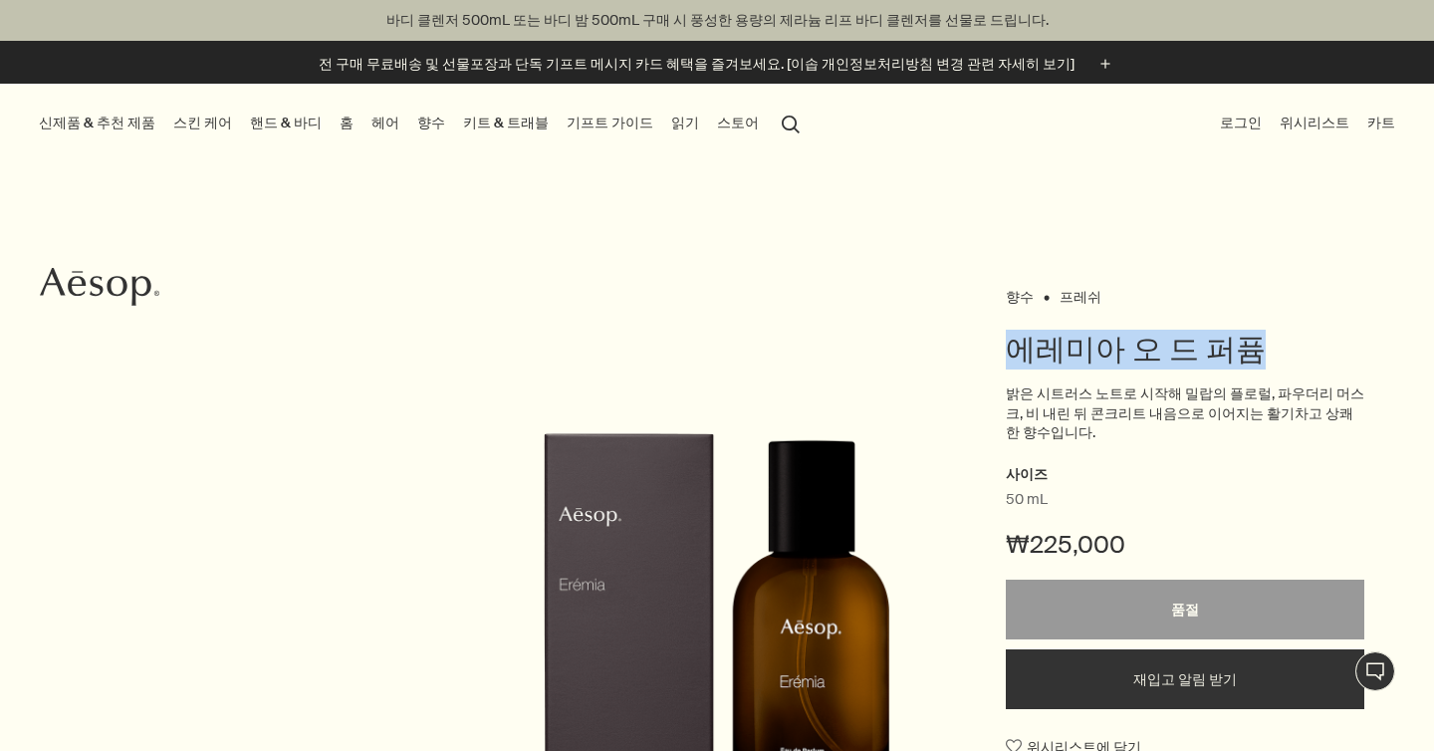
drag, startPoint x: 1005, startPoint y: 350, endPoint x: 1393, endPoint y: 343, distance: 388.4
click at [1393, 343] on div "향수 프레쉬 에레미아 오 드 퍼퓸 밝은 시트러스 노트로 시작해 밀랍의 플로럴, 파우더리 머스크, 비 내린 뒤 콘크리트 내음으로 이어지는 활기차…" at bounding box center [717, 658] width 1434 height 751
copy h1 "에레미아 오 드 퍼퓸"
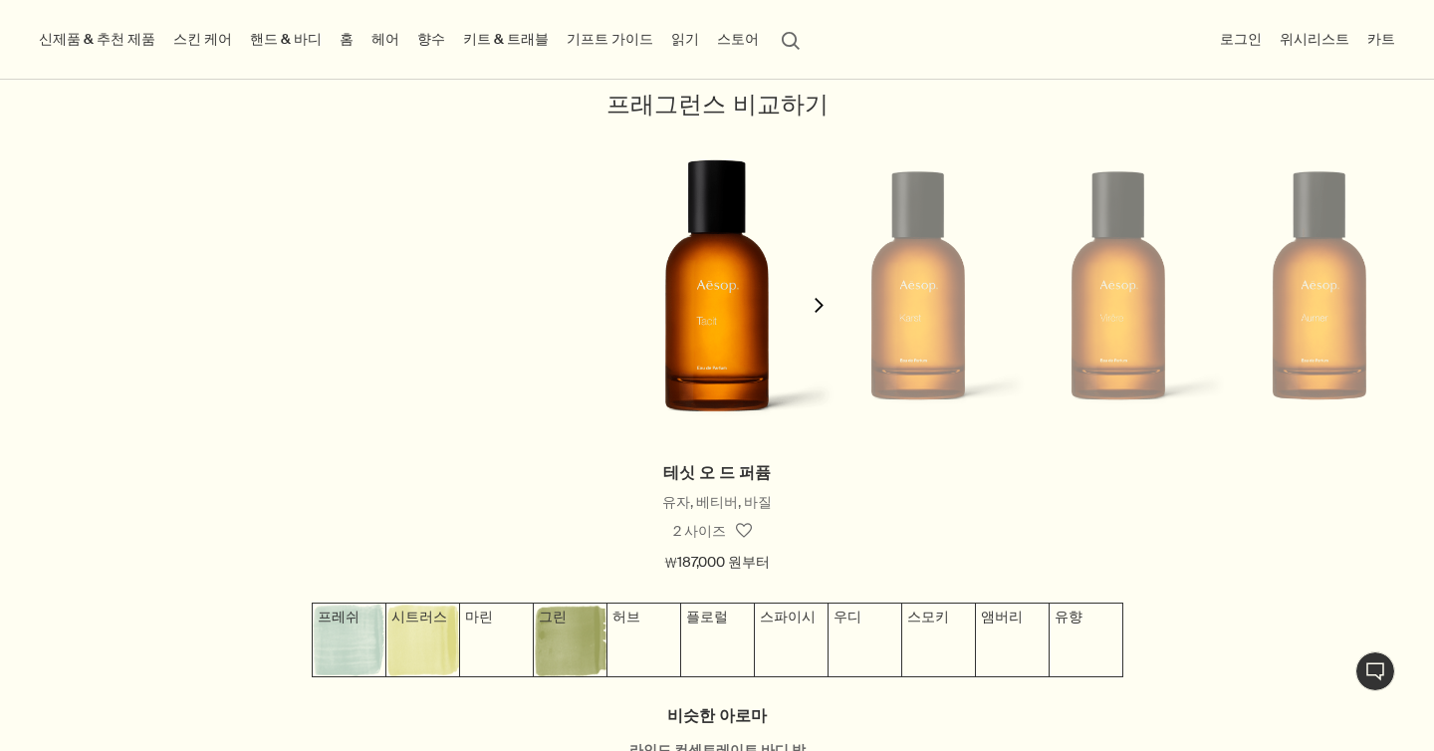
scroll to position [1747, 0]
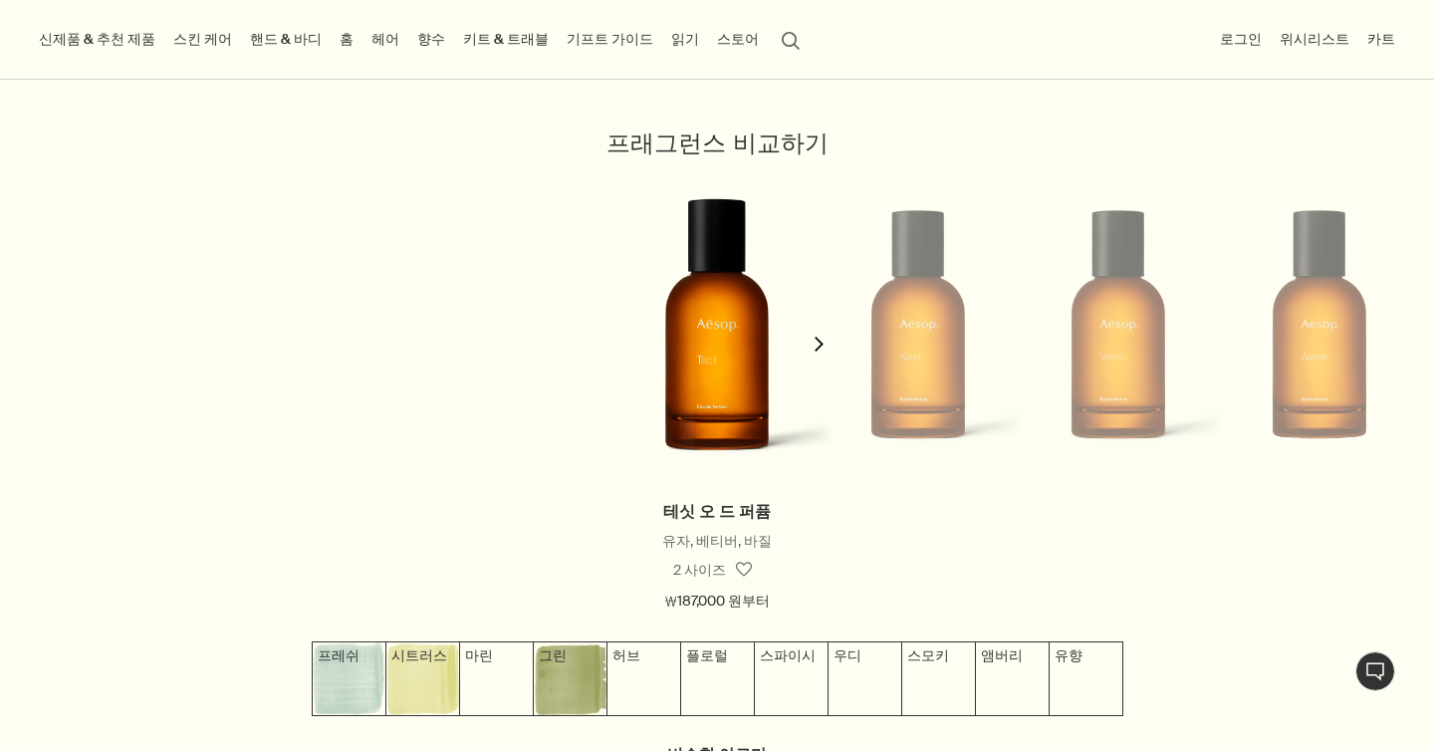
click at [827, 339] on button "chevron" at bounding box center [819, 331] width 40 height 333
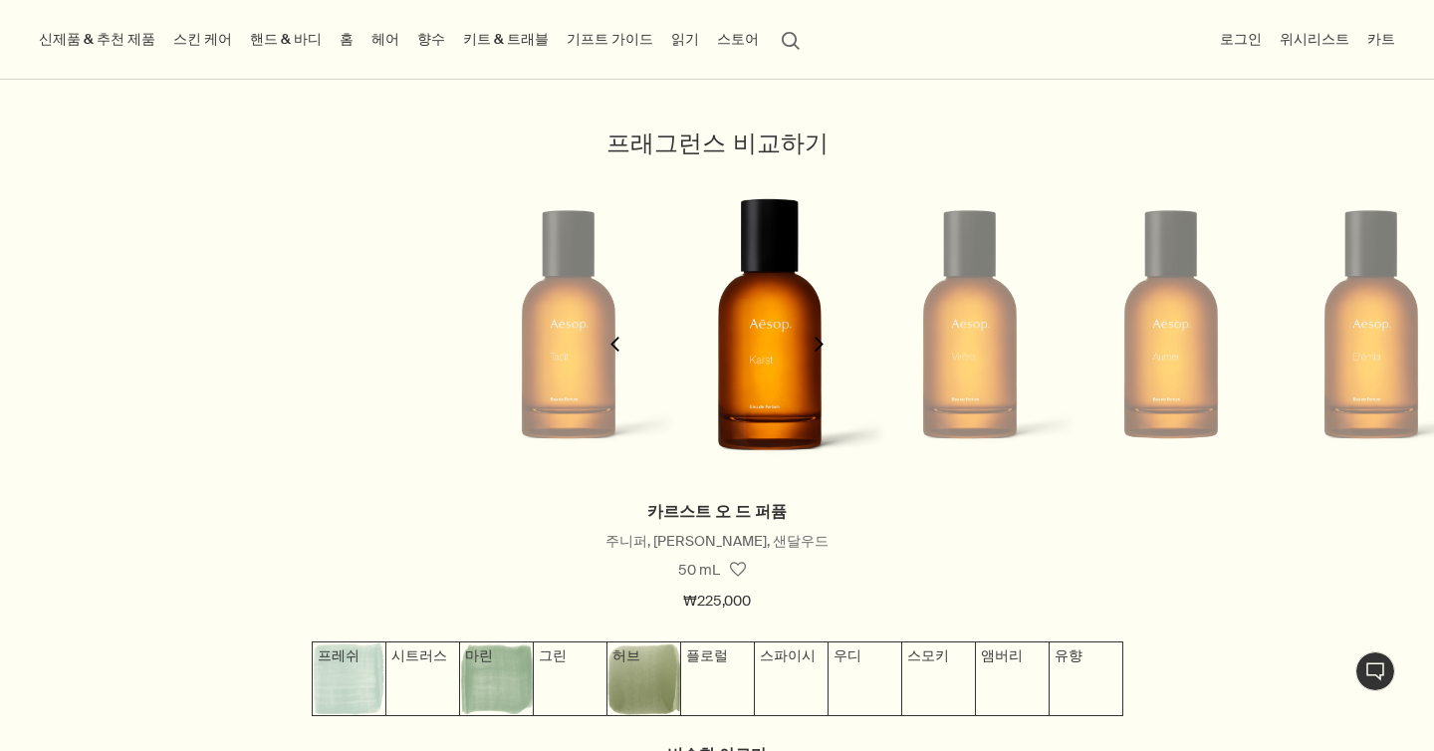
scroll to position [0, 200]
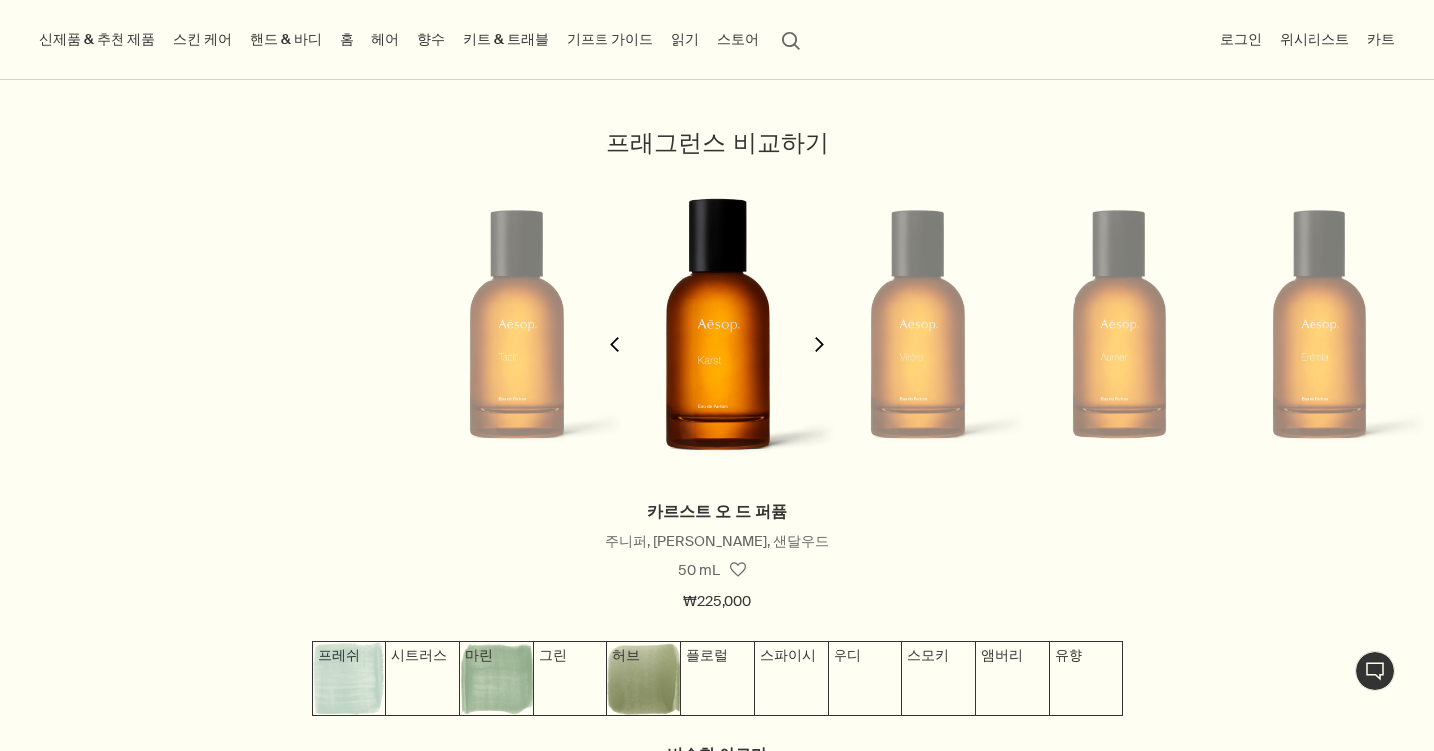
click at [827, 339] on button "chevron" at bounding box center [819, 331] width 40 height 333
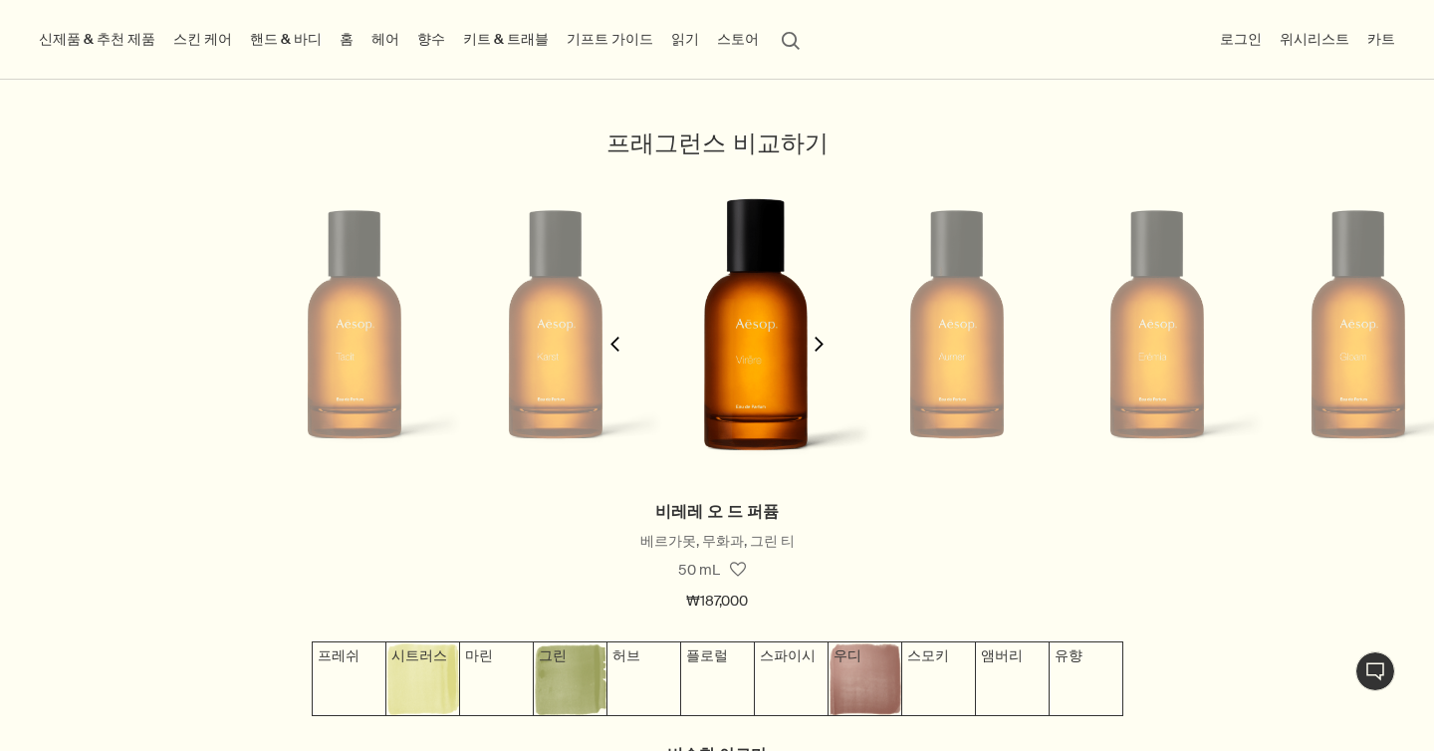
scroll to position [0, 401]
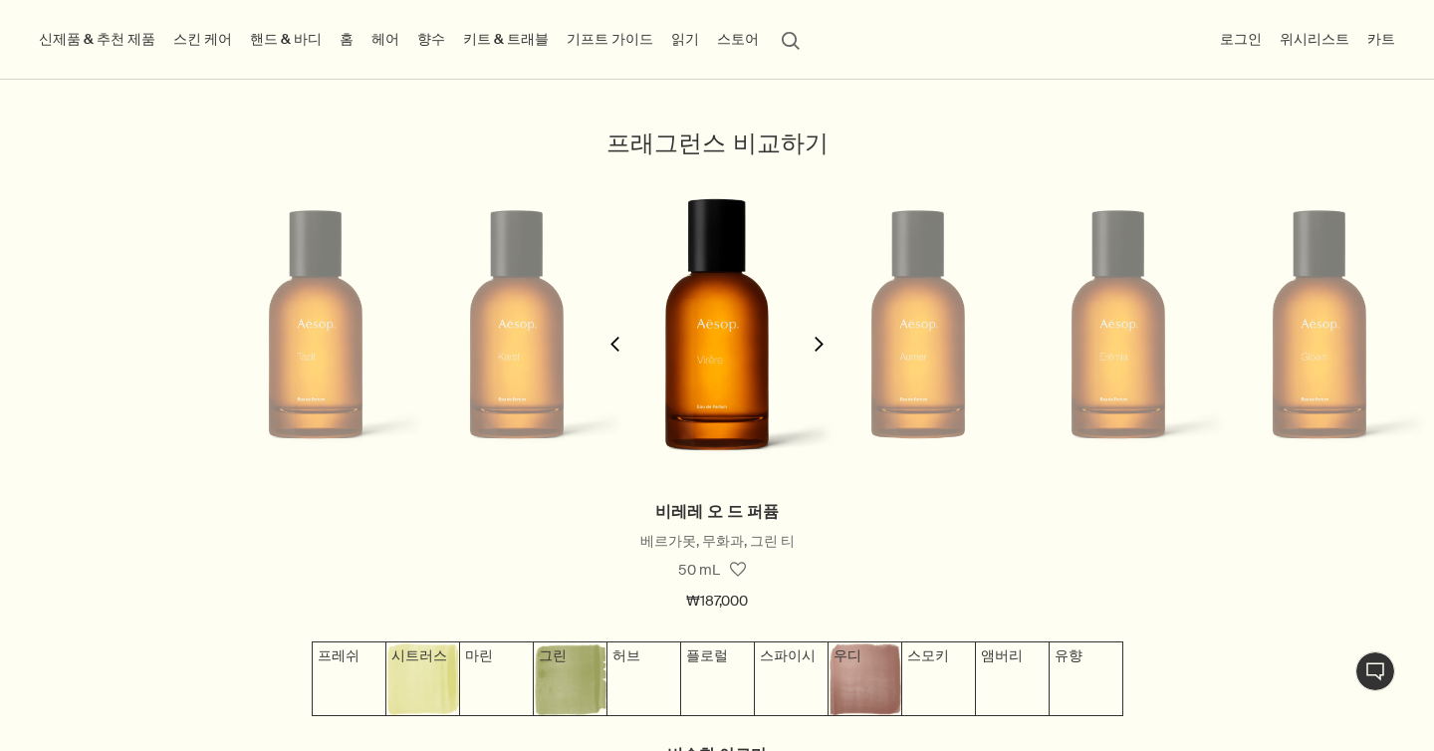
click at [827, 339] on button "chevron" at bounding box center [819, 331] width 40 height 333
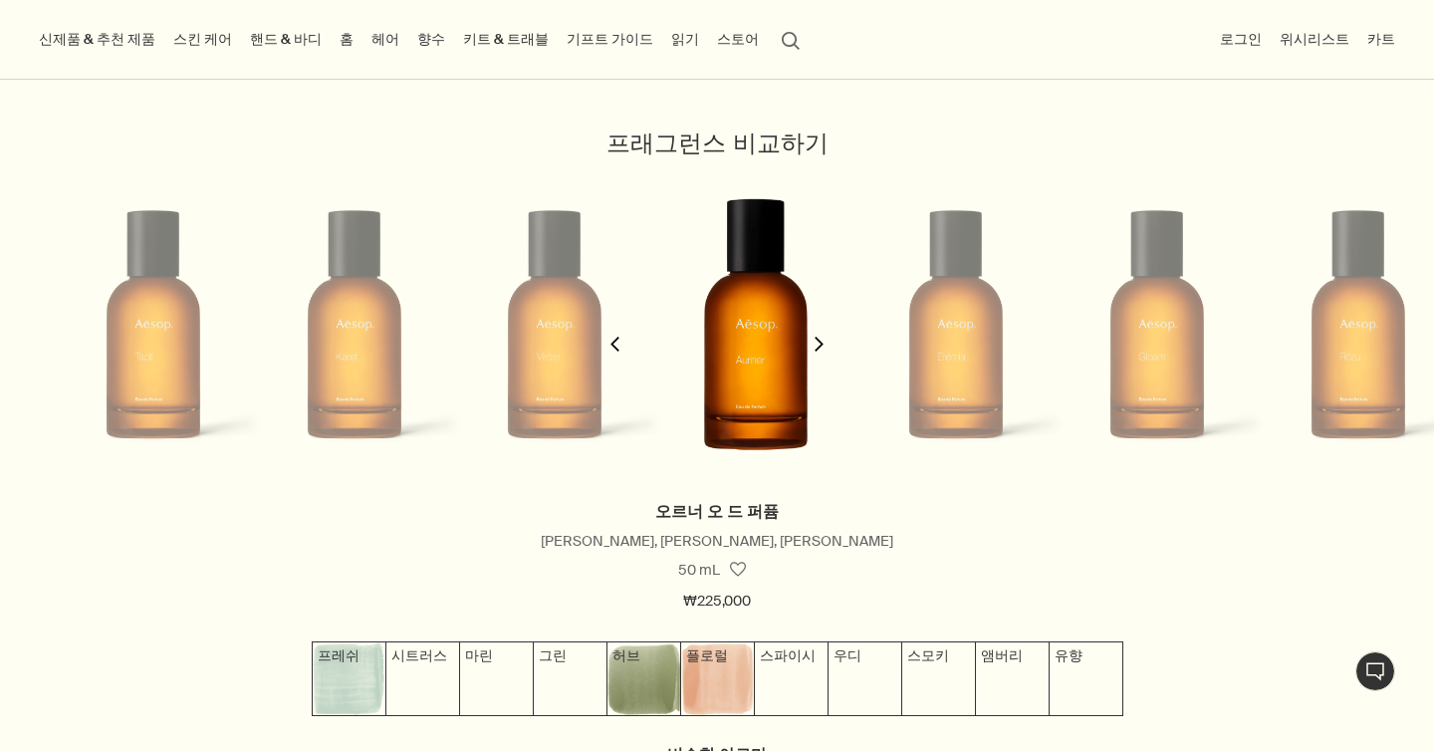
scroll to position [0, 602]
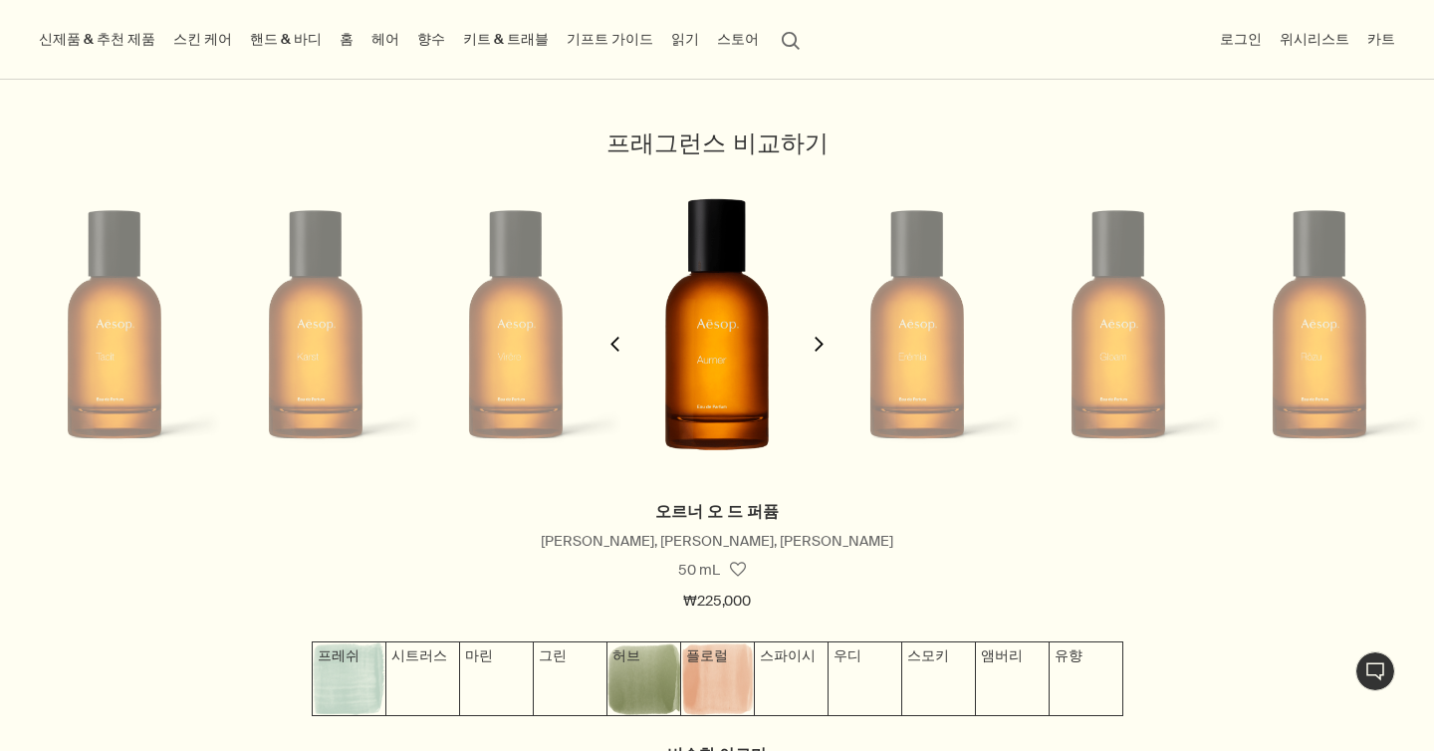
click at [827, 339] on button "chevron" at bounding box center [819, 331] width 40 height 333
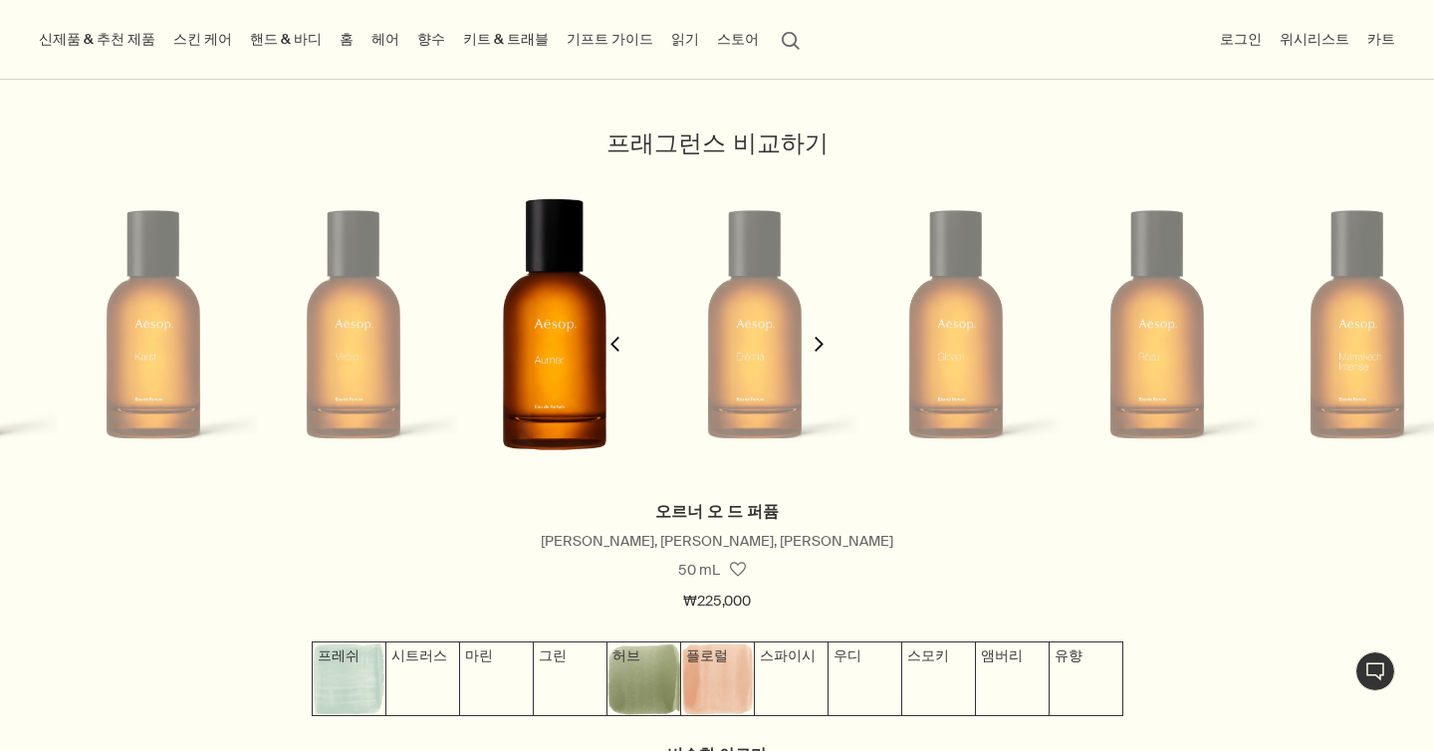
scroll to position [0, 803]
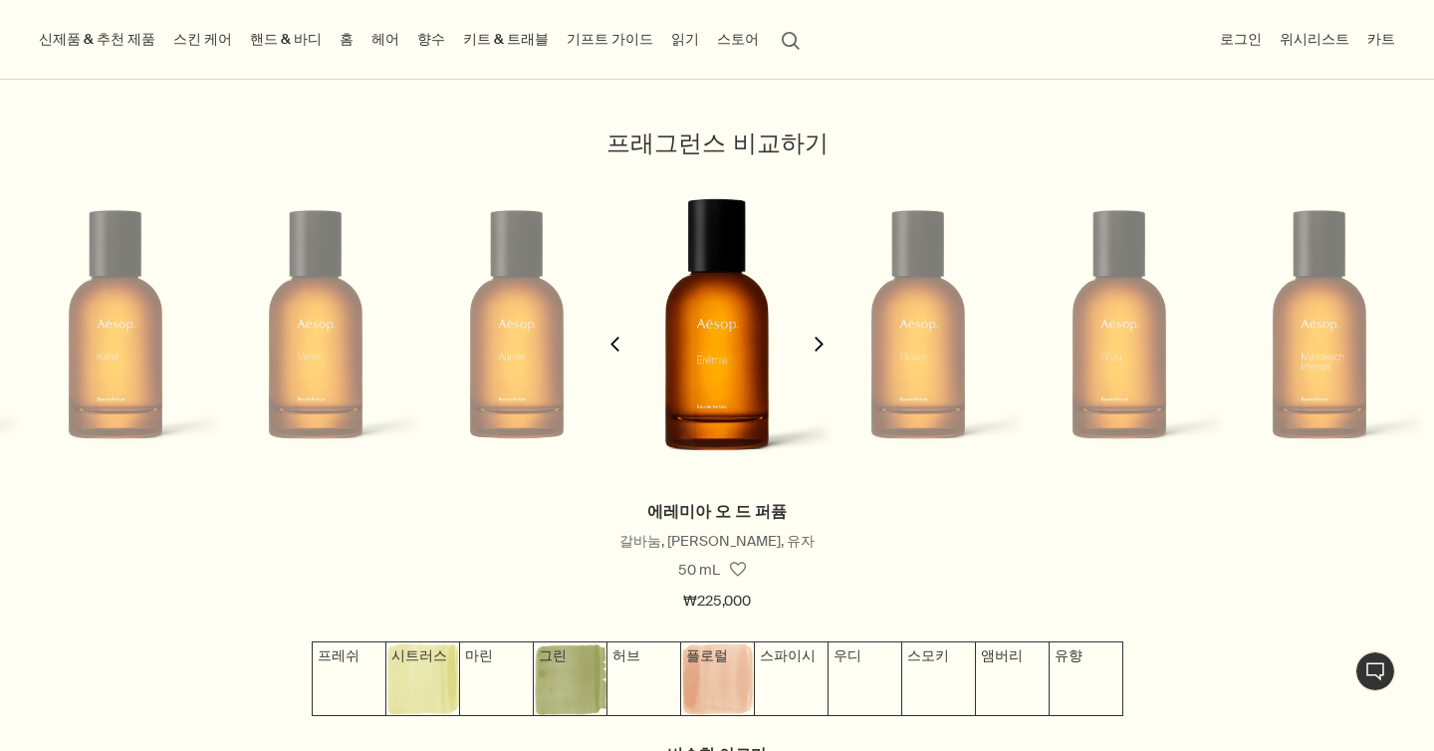
click at [618, 323] on button "chevron" at bounding box center [615, 331] width 40 height 333
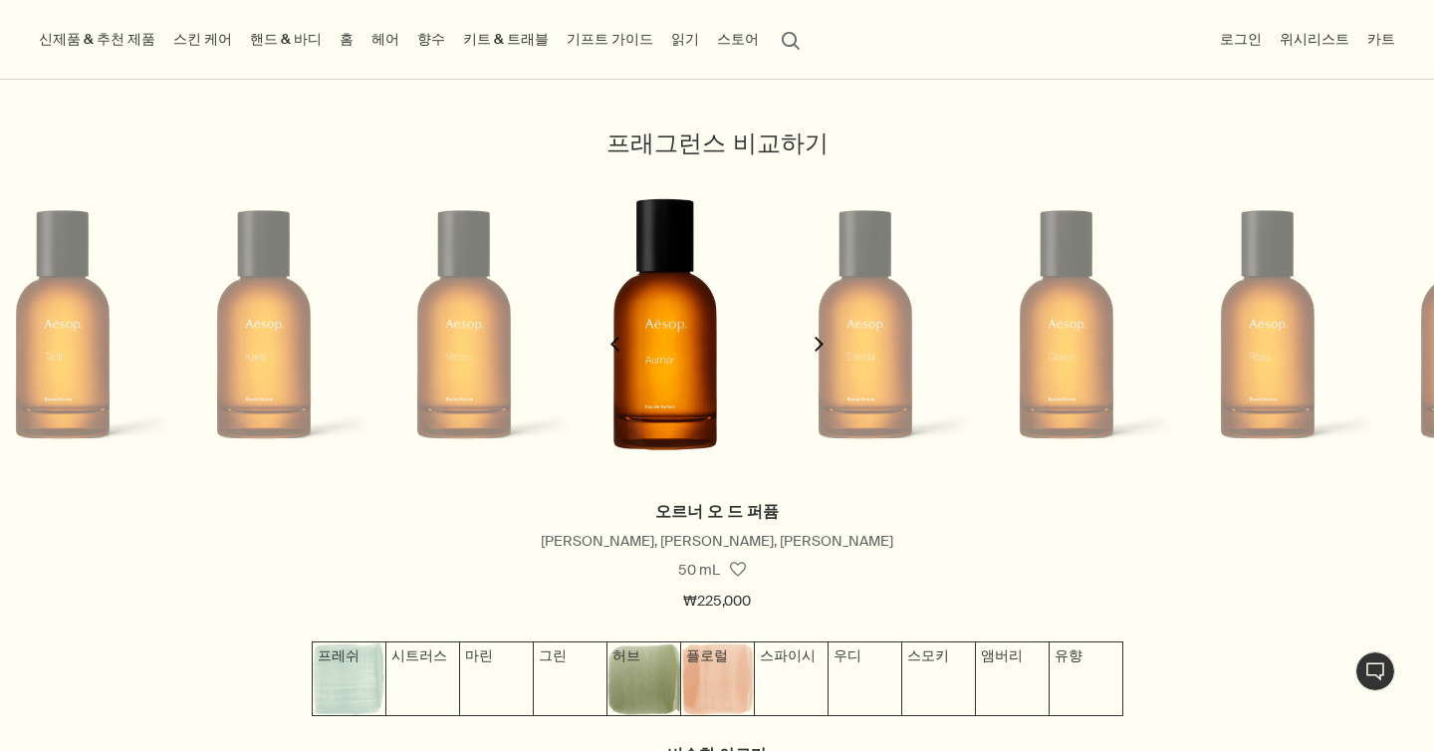
scroll to position [0, 602]
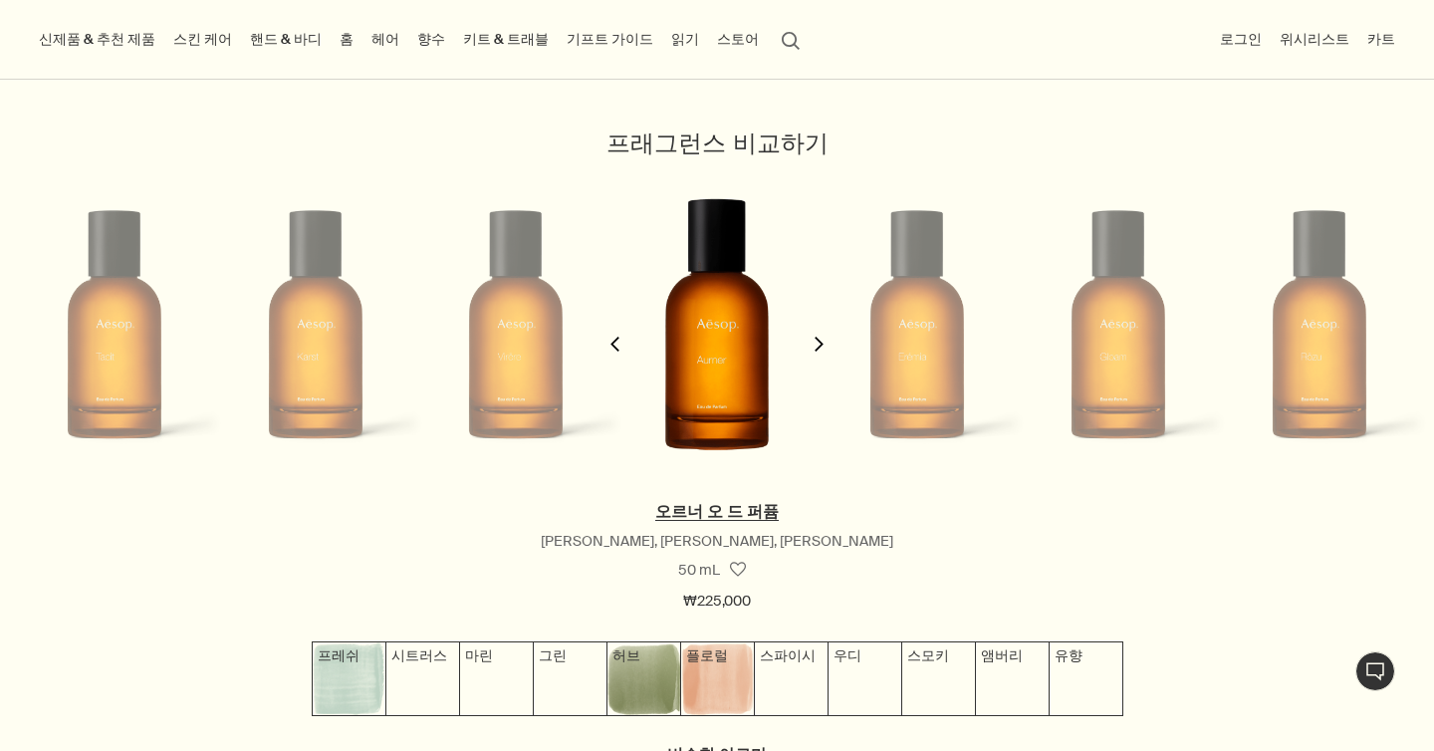
drag, startPoint x: 670, startPoint y: 510, endPoint x: 819, endPoint y: 496, distance: 149.0
drag, startPoint x: 797, startPoint y: 505, endPoint x: 636, endPoint y: 505, distance: 160.3
click at [636, 505] on h3 "오르너 오 드 퍼퓸" at bounding box center [717, 511] width 1394 height 27
copy link "오르너 오 드 퍼퓸"
